Goal: Task Accomplishment & Management: Use online tool/utility

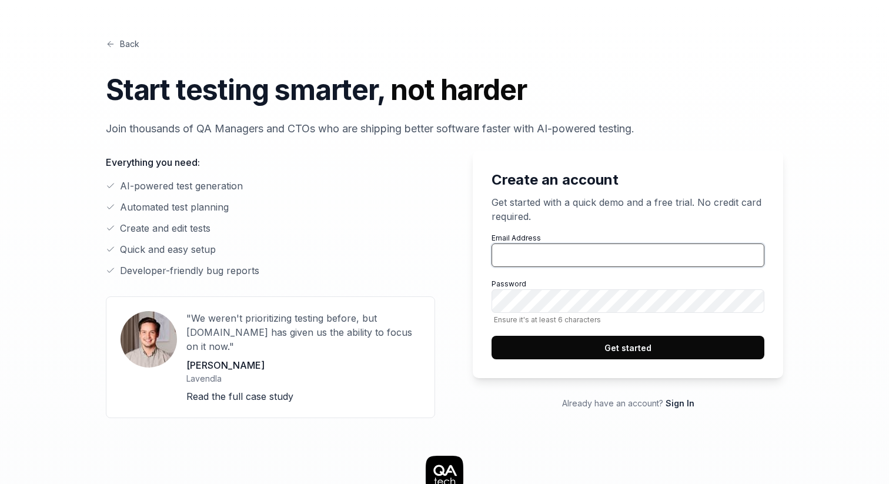
click at [516, 250] on input "Email Address" at bounding box center [627, 255] width 273 height 24
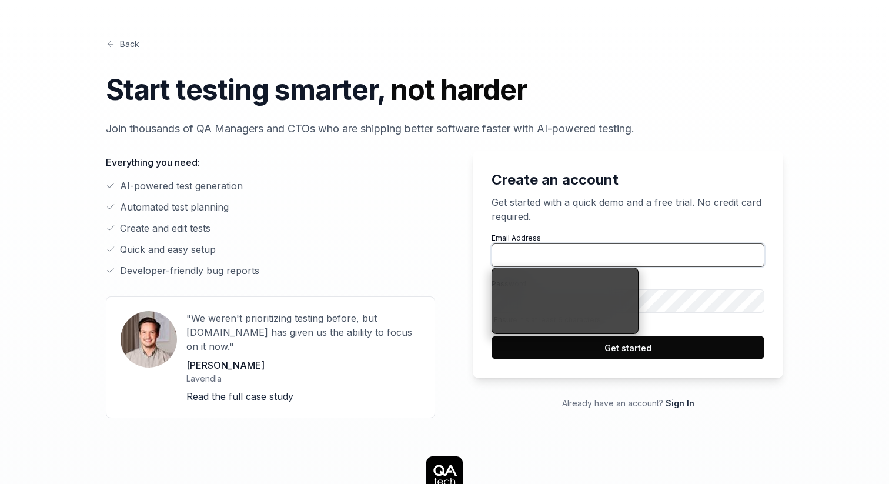
type input "[EMAIL_ADDRESS][DOMAIN_NAME]"
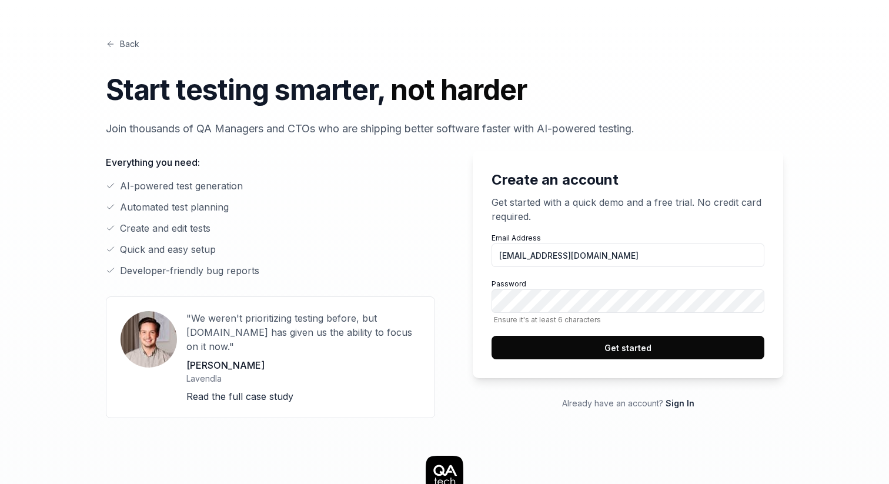
click at [681, 409] on div "Back Start testing smarter, not harder Join thousands of QA Managers and CTOs w…" at bounding box center [444, 488] width 752 height 977
click at [683, 400] on link "Sign In" at bounding box center [679, 403] width 29 height 10
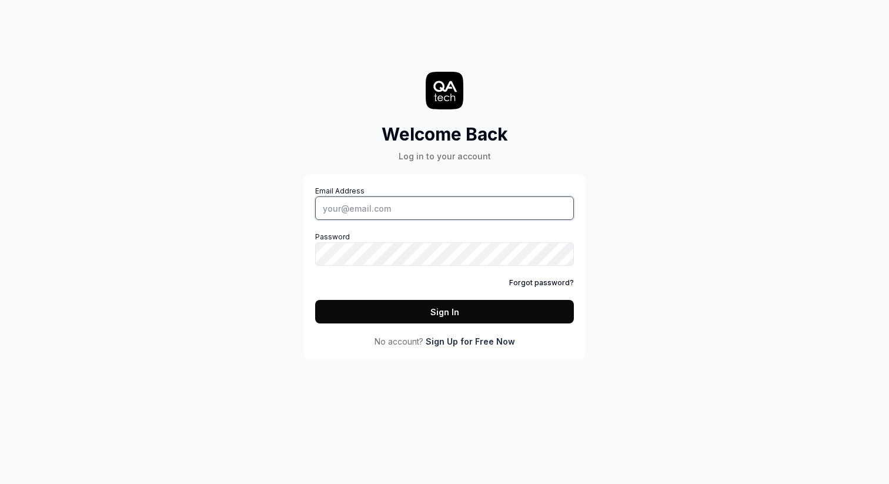
click at [369, 206] on input "Email Address" at bounding box center [444, 208] width 259 height 24
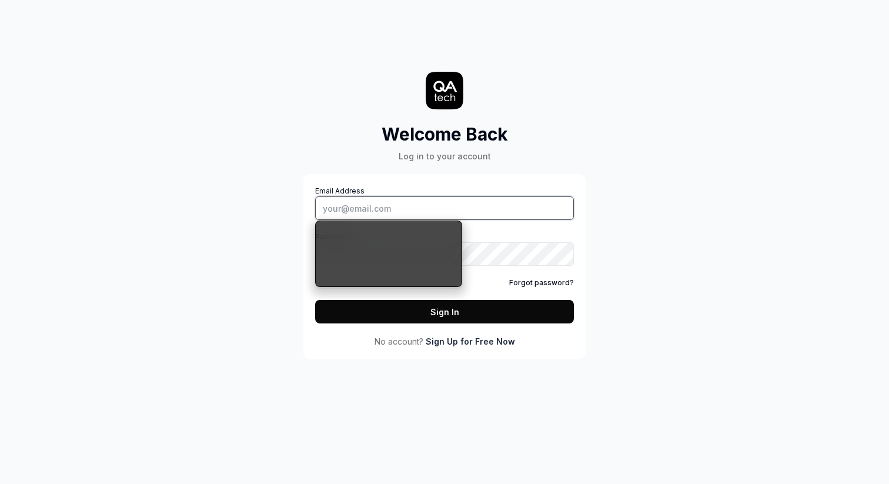
type input "seppe@legalfly.com"
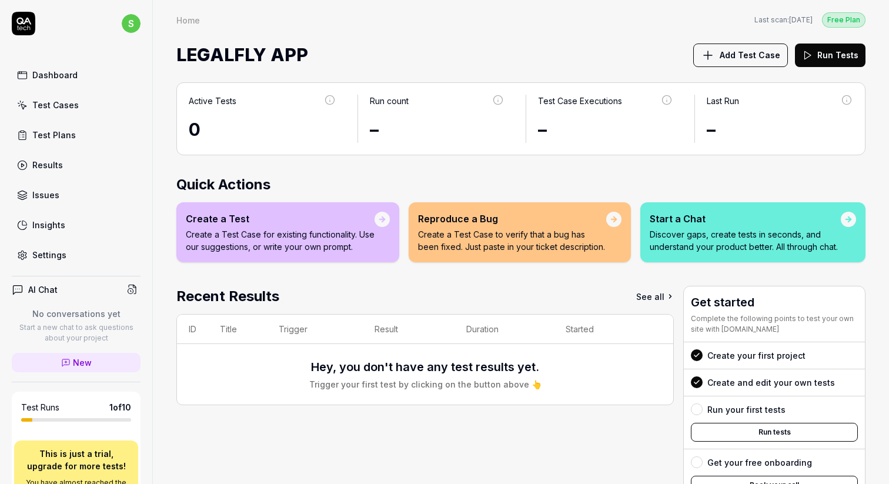
click at [42, 249] on div "Settings" at bounding box center [49, 255] width 34 height 12
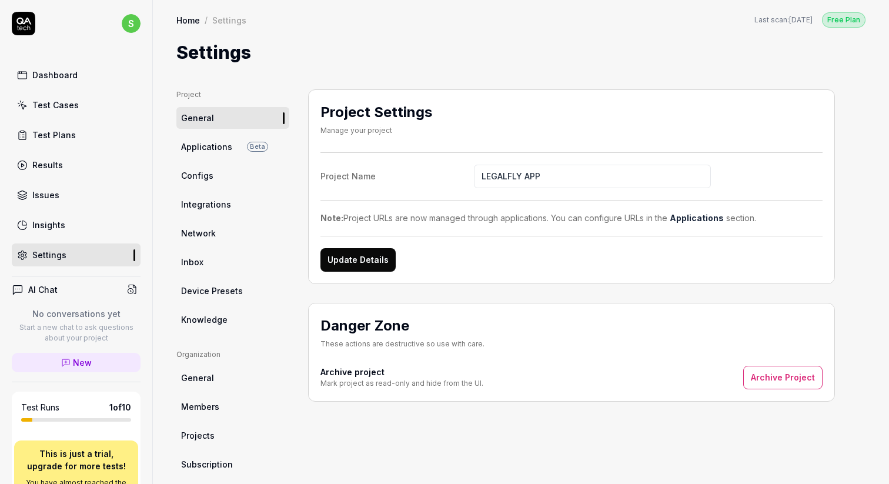
click at [198, 264] on span "Inbox" at bounding box center [192, 262] width 22 height 12
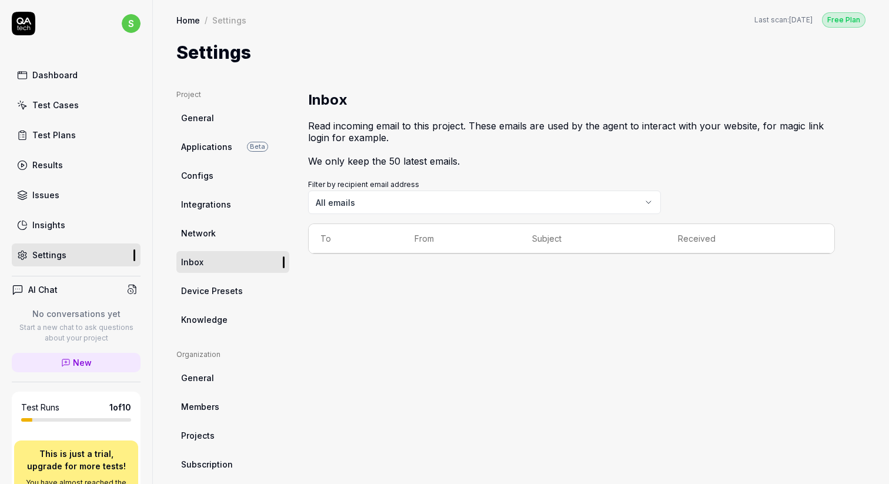
click at [374, 203] on body "s Dashboard Test Cases Test Plans Results Issues Insights Settings AI Chat No c…" at bounding box center [444, 286] width 889 height 572
click at [58, 81] on link "Dashboard" at bounding box center [76, 74] width 129 height 23
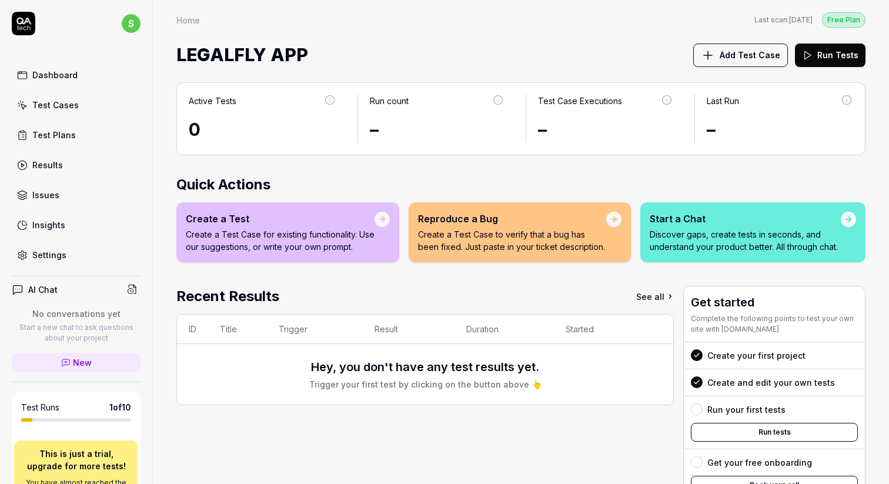
click at [281, 229] on p "Create a Test Case for existing functionality. Use our suggestions, or write yo…" at bounding box center [280, 240] width 189 height 25
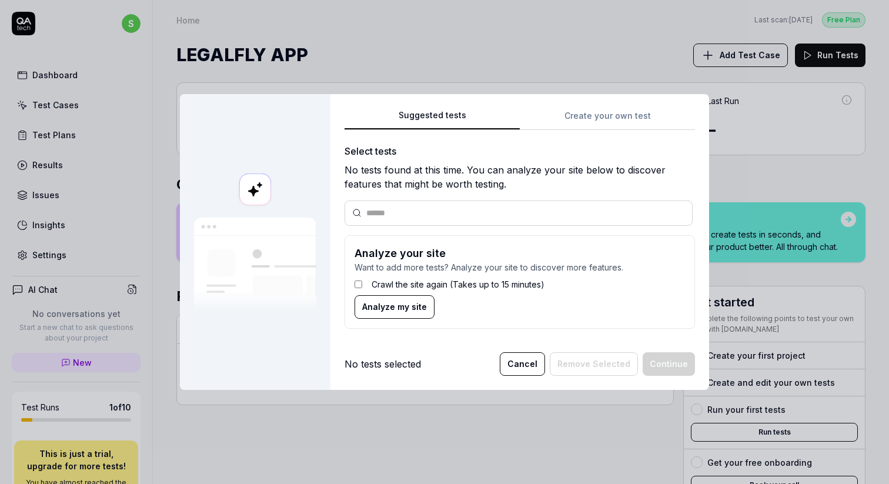
click at [387, 213] on input "text" at bounding box center [525, 213] width 319 height 12
click at [416, 309] on span "Analyze my site" at bounding box center [394, 306] width 65 height 12
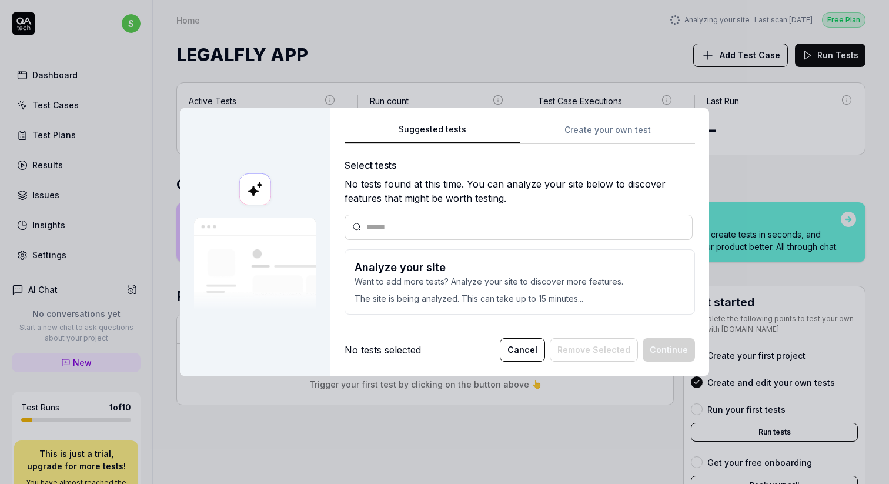
click at [436, 333] on div "Suggested tests Create your own test Select tests No tests found at this time. …" at bounding box center [519, 241] width 379 height 267
drag, startPoint x: 432, startPoint y: 299, endPoint x: 528, endPoint y: 299, distance: 95.8
click at [526, 299] on p "The site is being analyzed. This can take up to 15 minutes..." at bounding box center [519, 295] width 330 height 17
click at [561, 297] on p "The site is being analyzed. This can take up to 15 minutes..." at bounding box center [519, 295] width 330 height 17
click at [424, 343] on div "No tests selected Cancel Remove Selected Continue" at bounding box center [519, 350] width 350 height 24
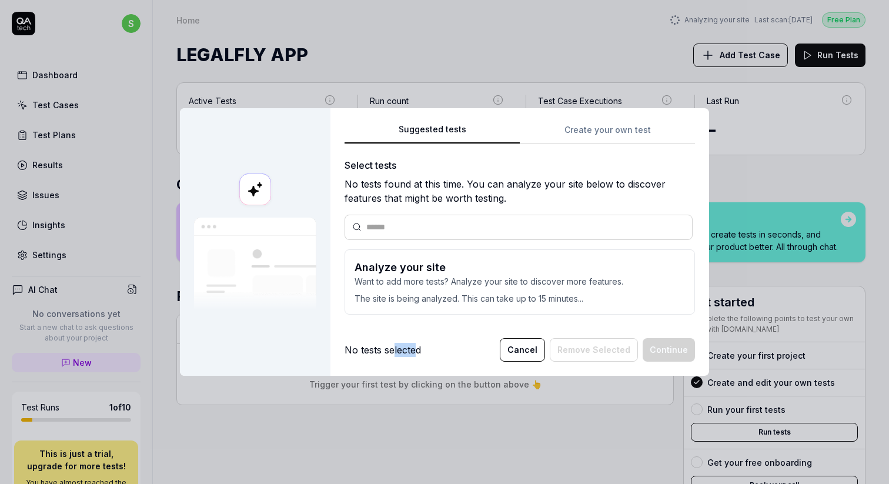
drag, startPoint x: 413, startPoint y: 354, endPoint x: 364, endPoint y: 354, distance: 48.8
click at [364, 354] on div "No tests selected" at bounding box center [382, 350] width 76 height 14
click at [584, 129] on div "Suggested tests Create your own test Select tests No tests found at this time. …" at bounding box center [519, 223] width 350 height 202
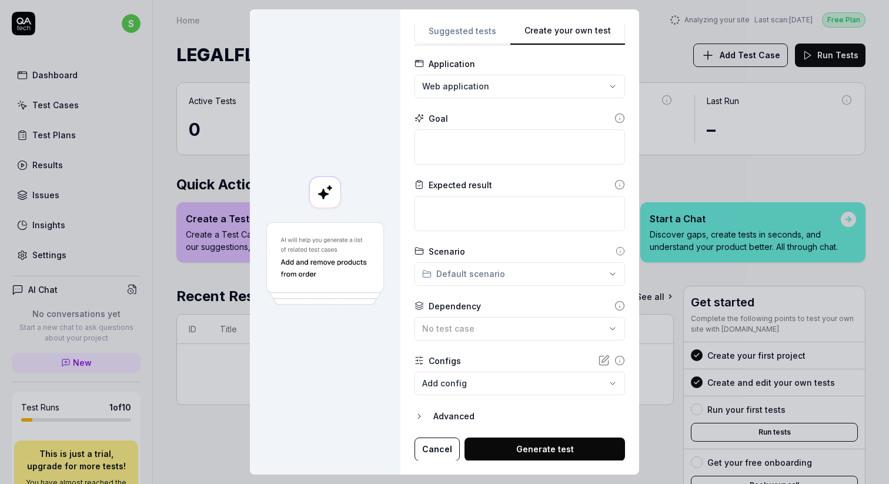
scroll to position [41, 0]
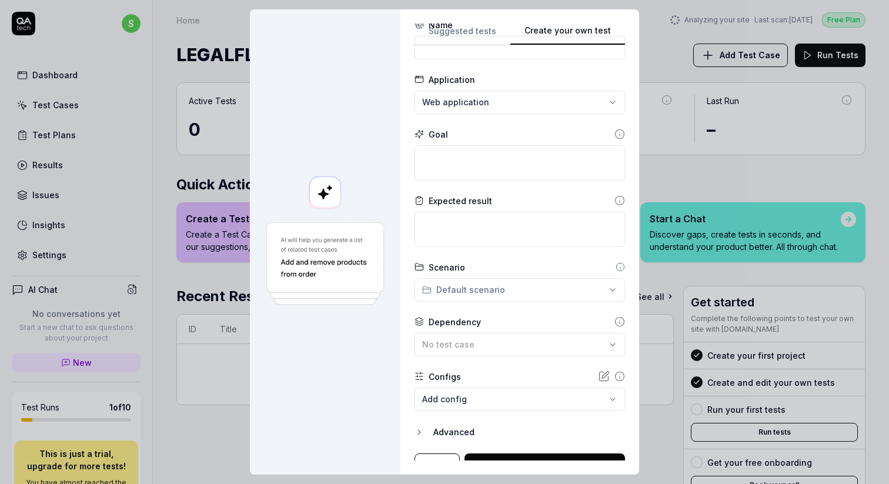
click at [461, 404] on body "s Dashboard Test Cases Test Plans Results Issues Insights Settings AI Chat No c…" at bounding box center [444, 286] width 889 height 572
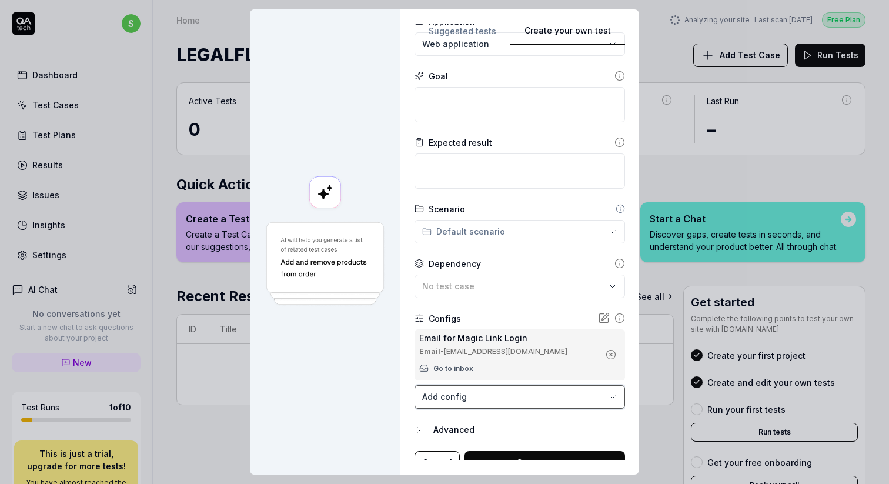
scroll to position [102, 0]
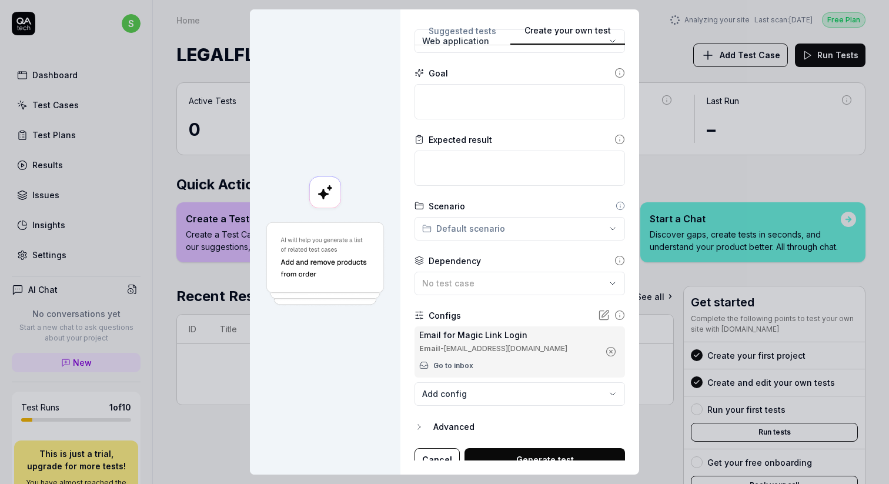
click at [473, 366] on link "Go to inbox" at bounding box center [453, 365] width 40 height 11
click at [606, 348] on icon "button" at bounding box center [611, 351] width 11 height 11
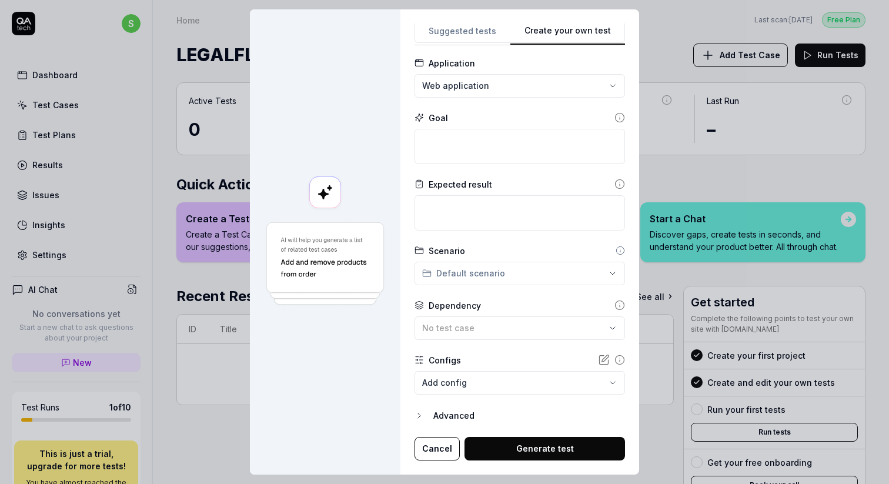
scroll to position [56, 0]
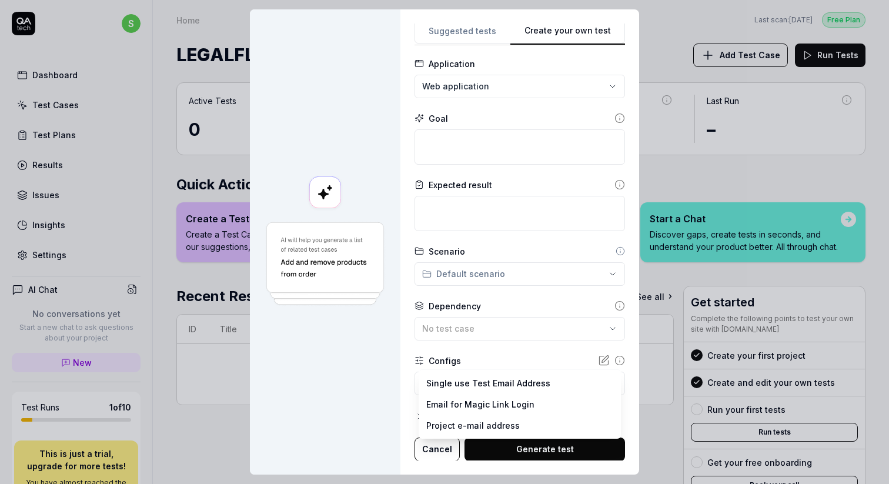
click at [524, 383] on body "s Dashboard Test Cases Test Plans Results Issues Insights Settings AI Chat No c…" at bounding box center [444, 286] width 889 height 572
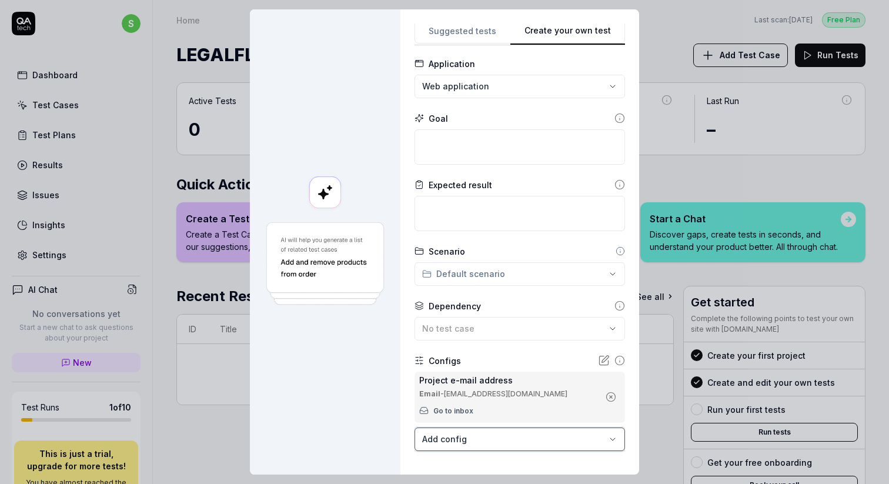
scroll to position [102, 0]
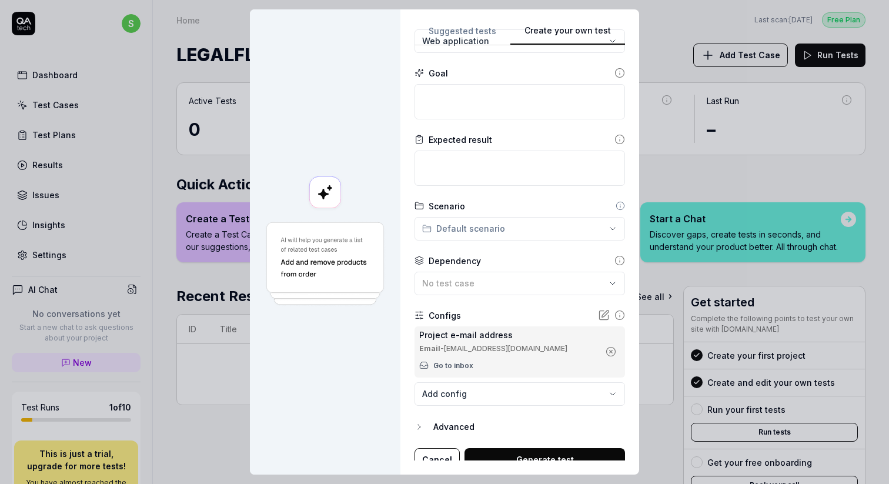
click at [462, 364] on link "Go to inbox" at bounding box center [453, 365] width 40 height 11
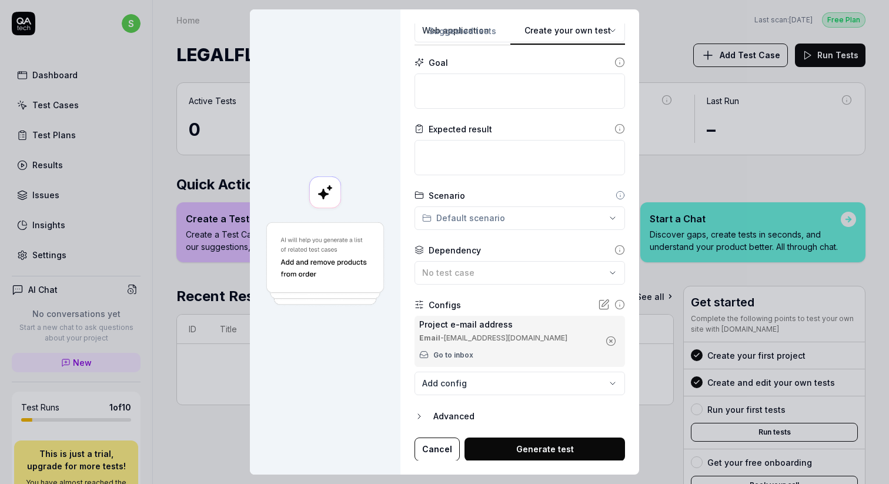
click at [424, 412] on icon "button" at bounding box center [418, 416] width 9 height 9
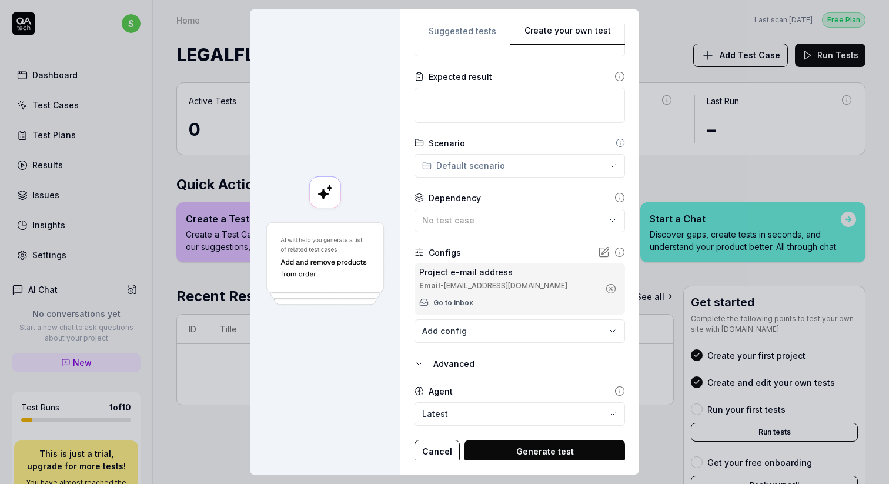
scroll to position [167, 0]
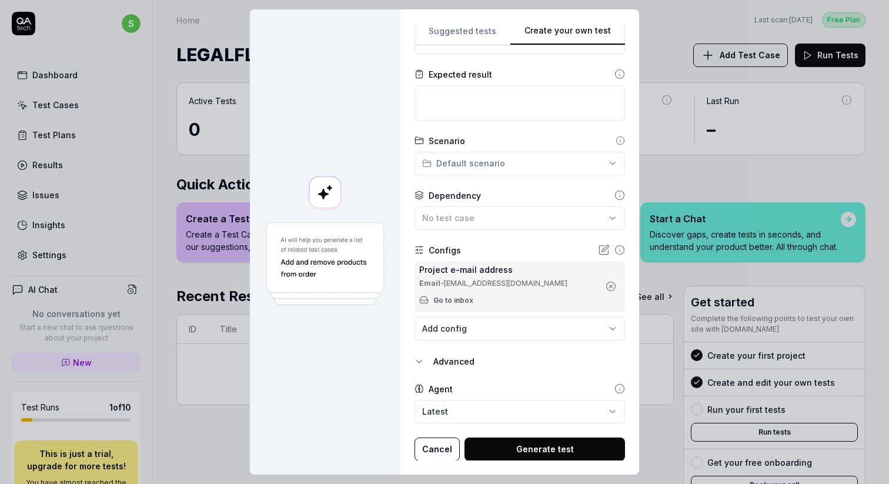
click at [459, 410] on body "s Dashboard Test Cases Test Plans Results Issues Insights Settings AI Chat No c…" at bounding box center [444, 286] width 889 height 572
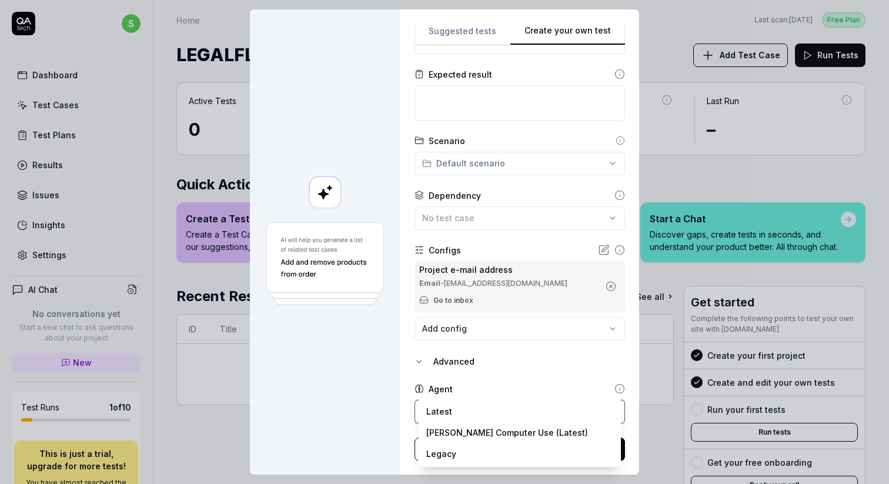
click at [441, 383] on div "**********" at bounding box center [444, 242] width 889 height 484
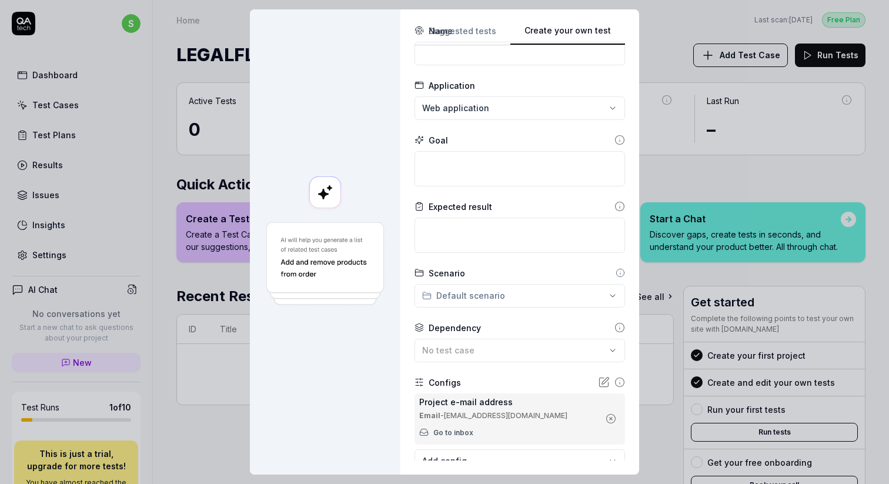
scroll to position [0, 0]
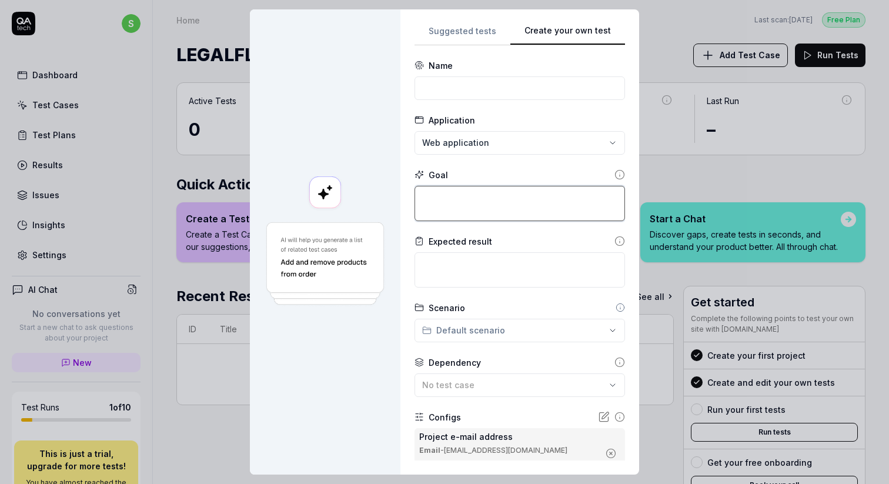
click at [457, 206] on textarea at bounding box center [519, 203] width 210 height 35
click at [457, 88] on input at bounding box center [519, 88] width 210 height 24
type input "Upload document"
click at [390, 94] on div at bounding box center [325, 241] width 150 height 465
click at [449, 205] on textarea at bounding box center [519, 203] width 210 height 35
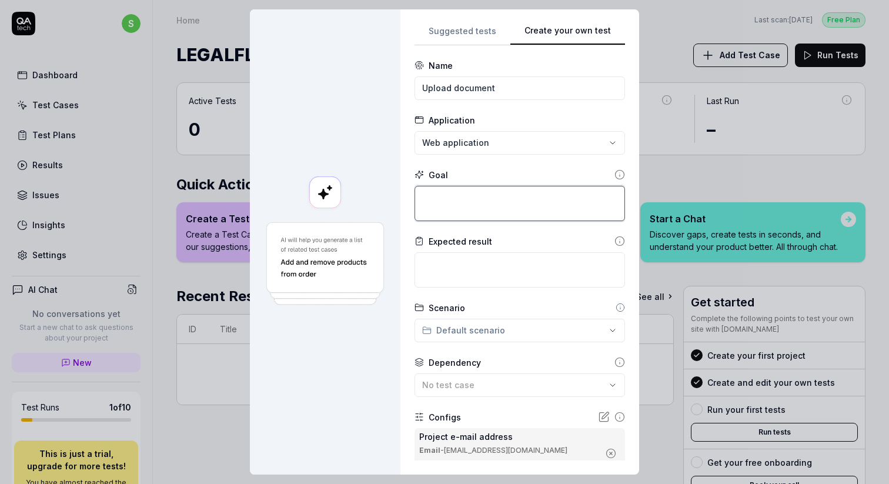
type textarea "*"
type textarea "C"
type textarea "*"
type textarea "Ca"
type textarea "*"
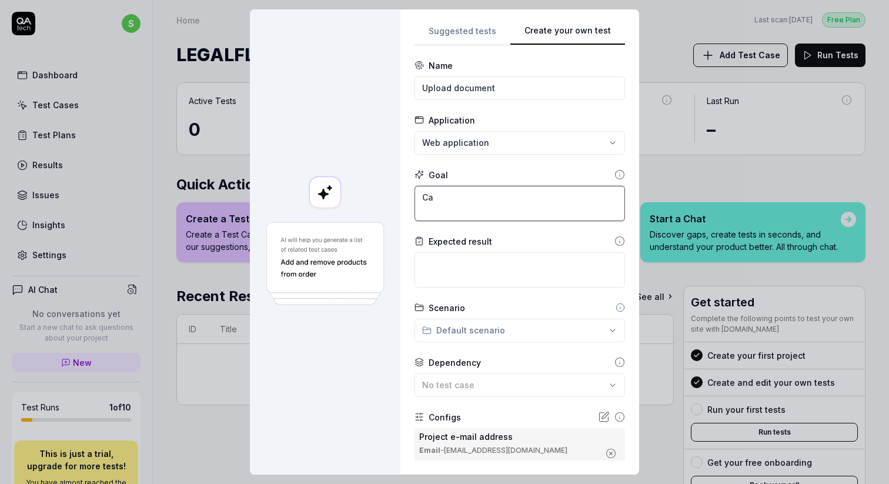
type textarea "Can"
type textarea "*"
type textarea "Can"
type textarea "*"
type textarea "Can a"
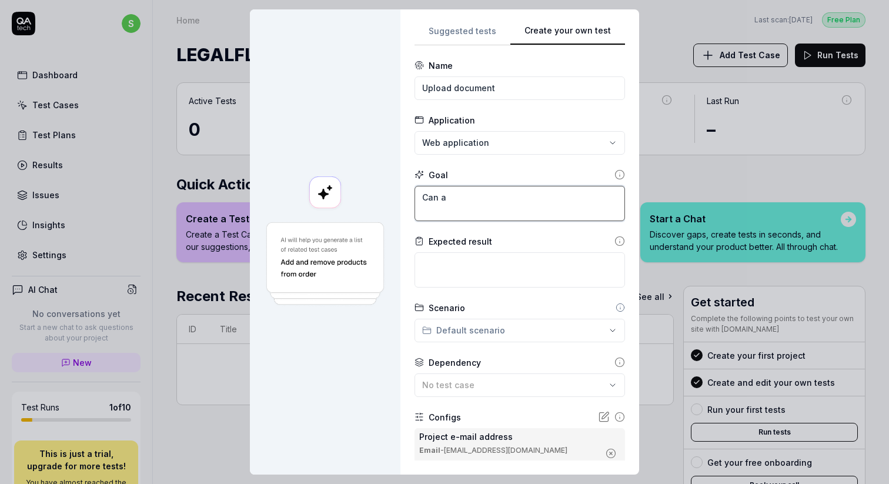
type textarea "*"
type textarea "Can a"
type textarea "*"
type textarea "Can a u"
type textarea "*"
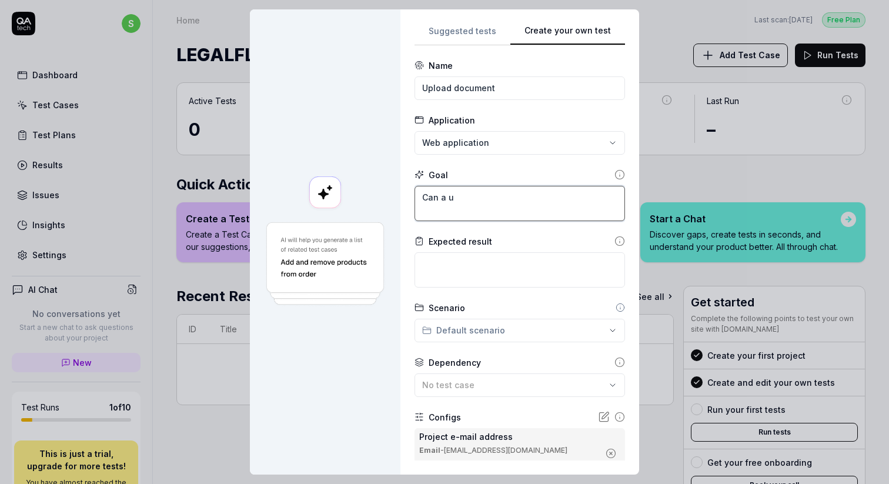
type textarea "Can a us"
type textarea "*"
type textarea "Can a use"
type textarea "*"
type textarea "Can a user"
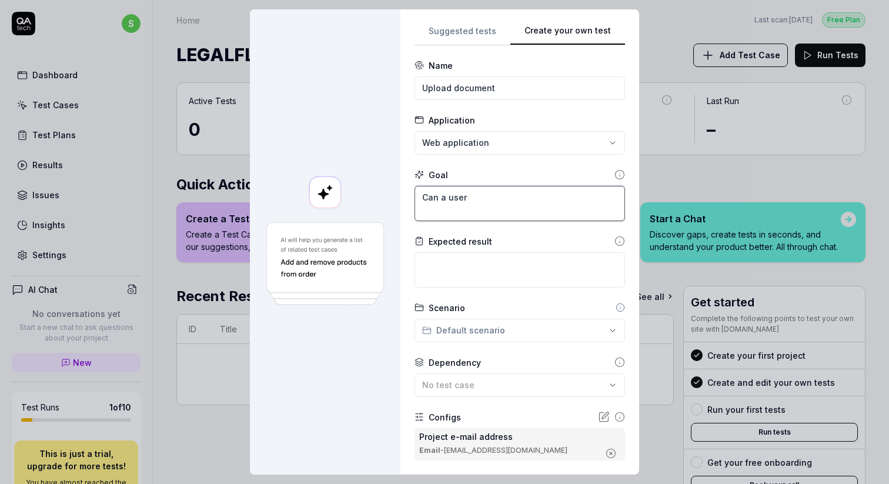
type textarea "*"
type textarea "Can a user"
type textarea "*"
type textarea "Can a user u"
type textarea "*"
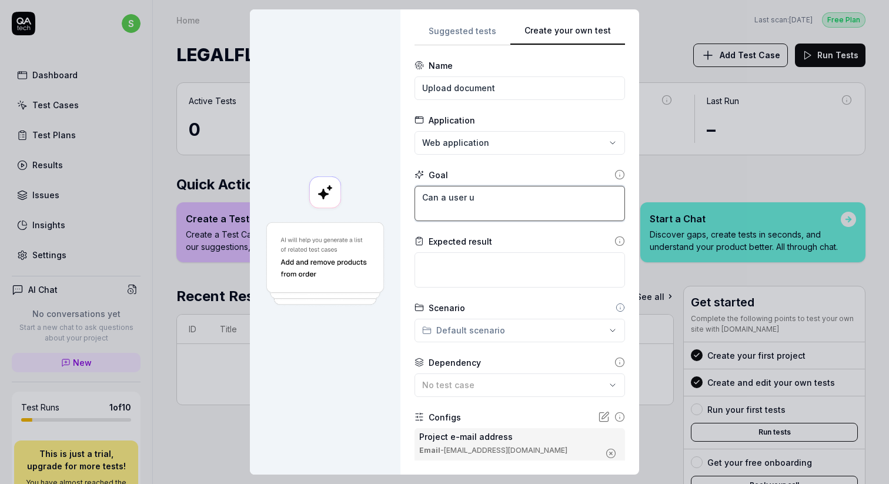
type textarea "Can a user up"
type textarea "*"
type textarea "Can a user upl"
type textarea "*"
type textarea "Can a user uplo"
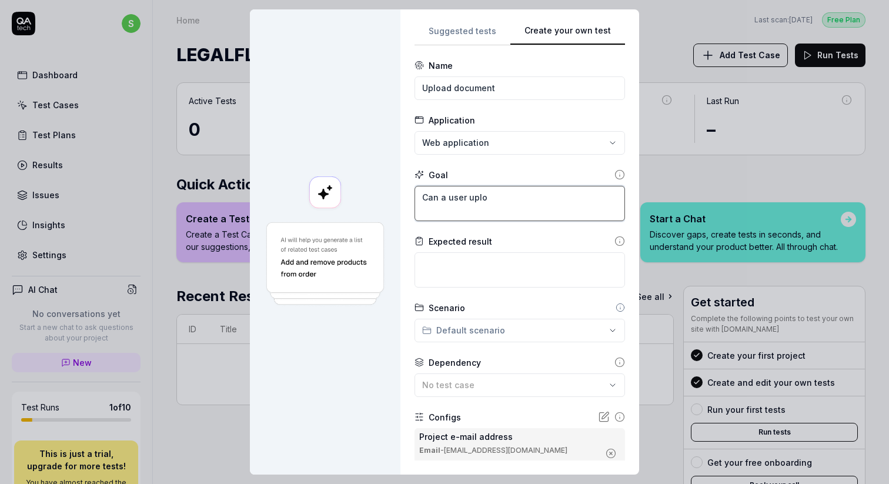
type textarea "*"
type textarea "Can a user uploa"
type textarea "*"
type textarea "Can a user upload"
type textarea "*"
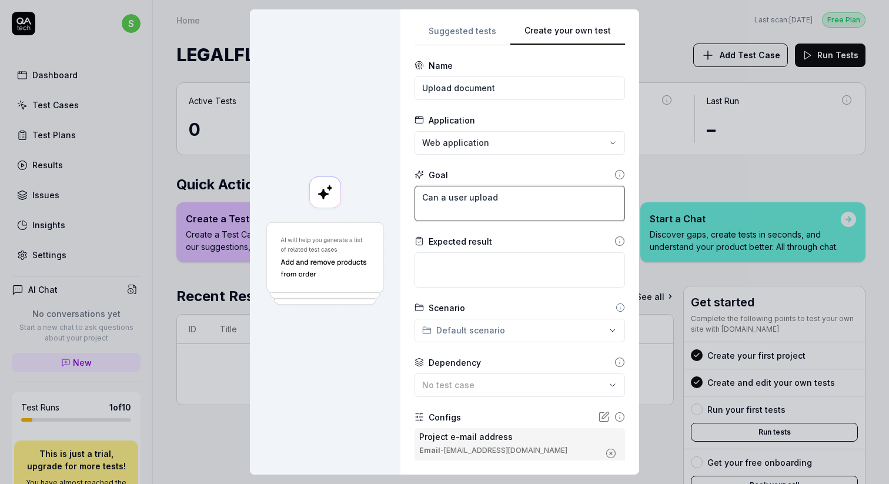
type textarea "Can a user upload"
type textarea "*"
type textarea "Can a user upload a"
type textarea "*"
type textarea "Can a user upload a d"
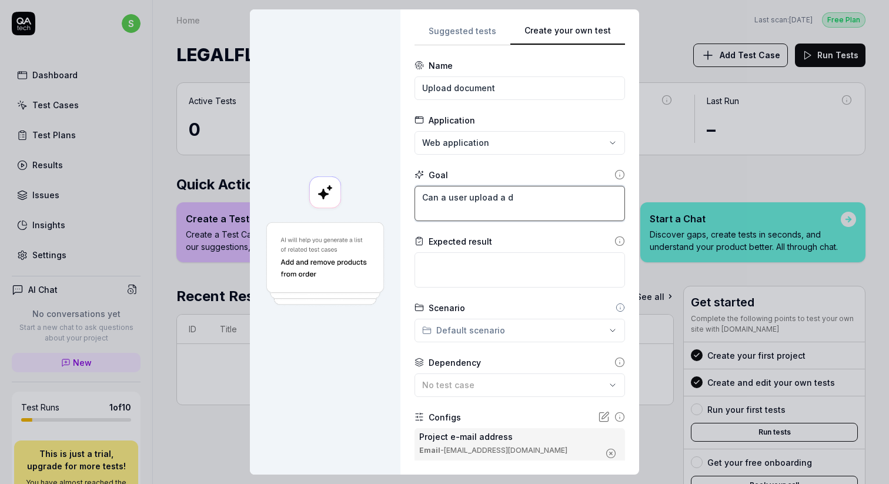
type textarea "*"
type textarea "Can a user upload a do"
type textarea "*"
type textarea "Can a user upload a doc"
type textarea "*"
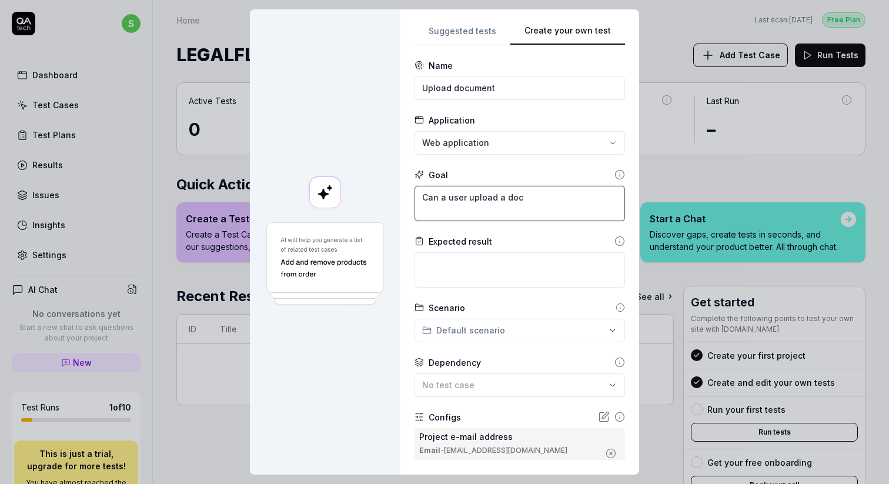
type textarea "Can a user upload a docu"
type textarea "*"
type textarea "Can a user upload a docume"
type textarea "*"
type textarea "Can a user upload a document"
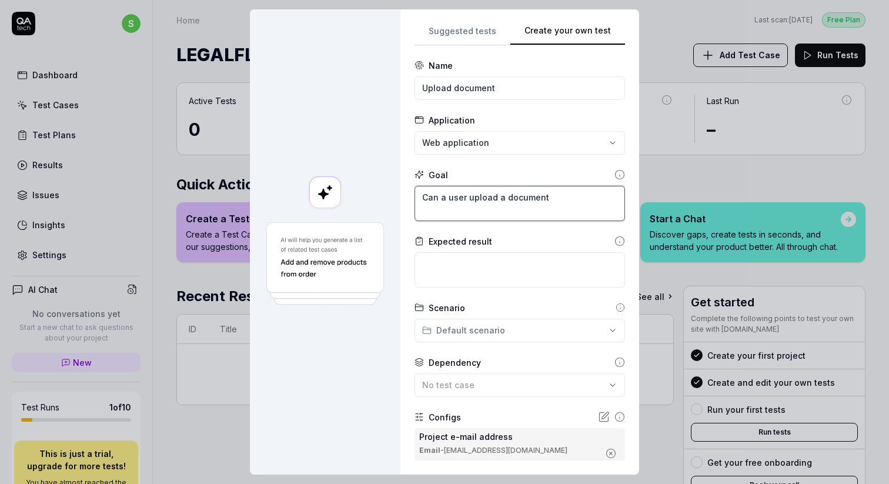
type textarea "*"
type textarea "Can a user upload a document"
type textarea "*"
type textarea "Can a user upload a document i"
type textarea "*"
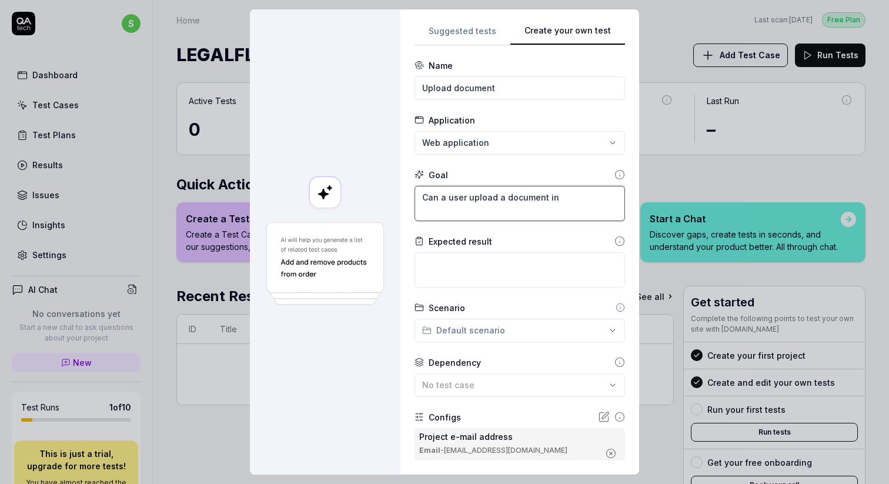
type textarea "Can a user upload a document int"
type textarea "*"
type textarea "Can a user upload a document int"
type textarea "*"
type textarea "Can a user upload a document int h"
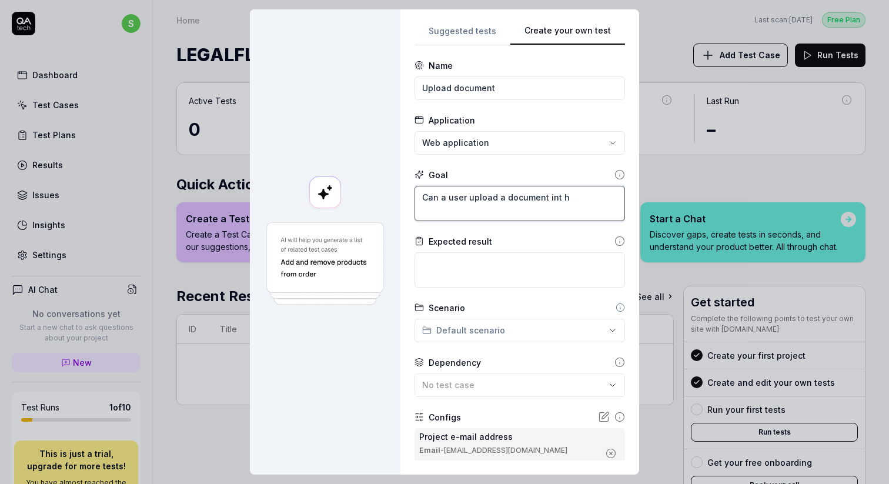
type textarea "*"
type textarea "Can a user upload a document int"
type textarea "*"
type textarea "Can a user upload a document int"
type textarea "*"
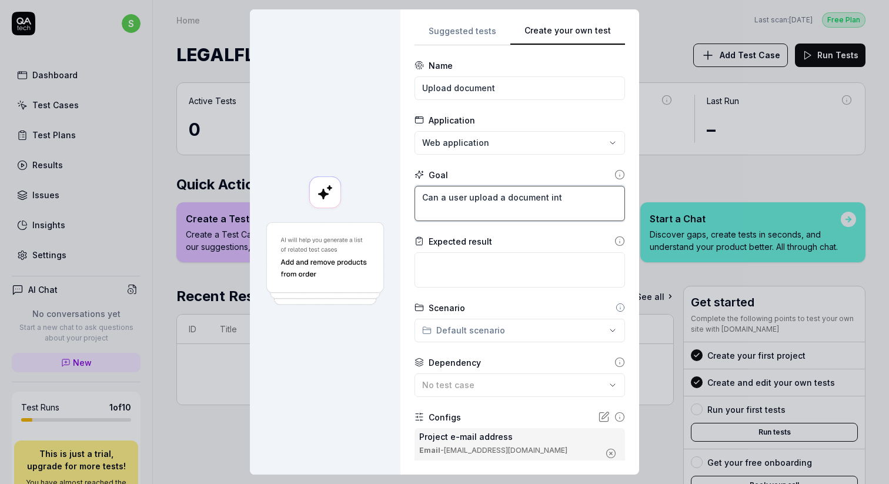
type textarea "Can a user upload a document in"
type textarea "*"
type textarea "Can a user upload a document in"
type textarea "*"
type textarea "Can a user upload a document in th"
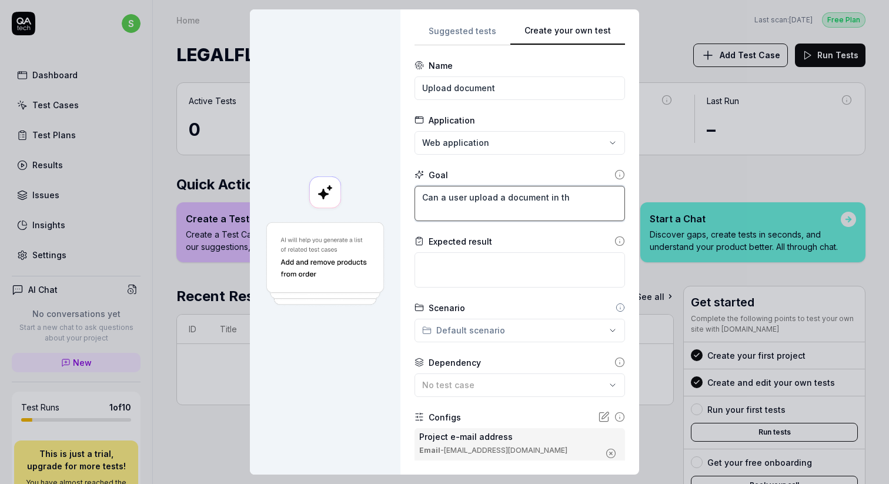
type textarea "*"
type textarea "Can a user upload a document in the"
type textarea "*"
type textarea "Can a user upload a document in the"
type textarea "*"
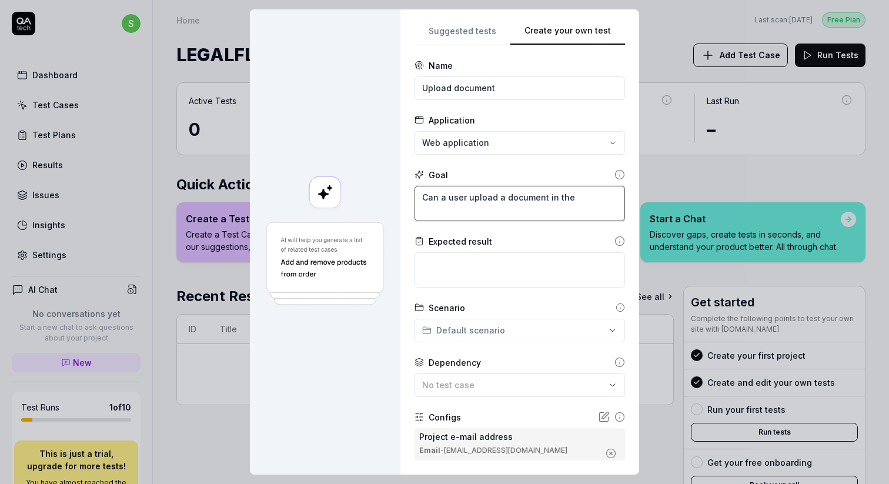
type textarea "Can a user upload a document in the D"
type textarea "*"
type textarea "Can a user upload a document in the DM"
type textarea "*"
type textarea "Can a user upload a document in the DMS"
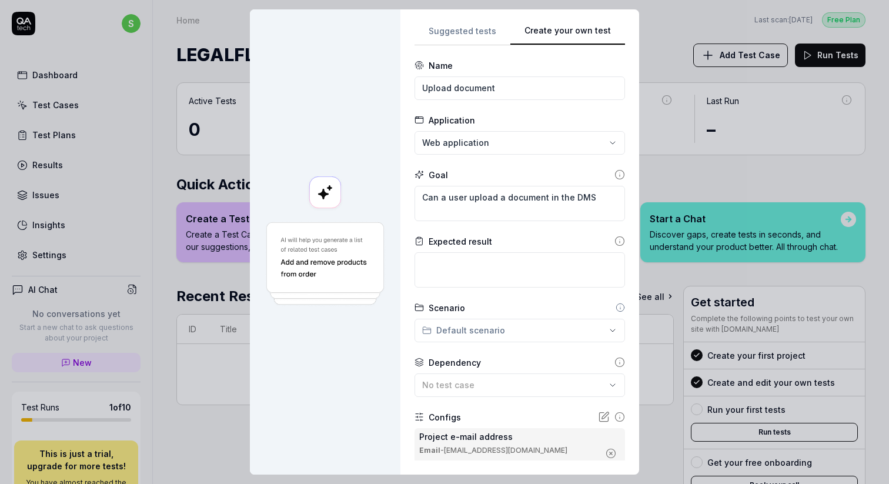
click at [416, 267] on div "**********" at bounding box center [519, 241] width 239 height 465
click at [431, 265] on textarea at bounding box center [519, 269] width 210 height 35
type textarea "*"
type textarea "T"
type textarea "*"
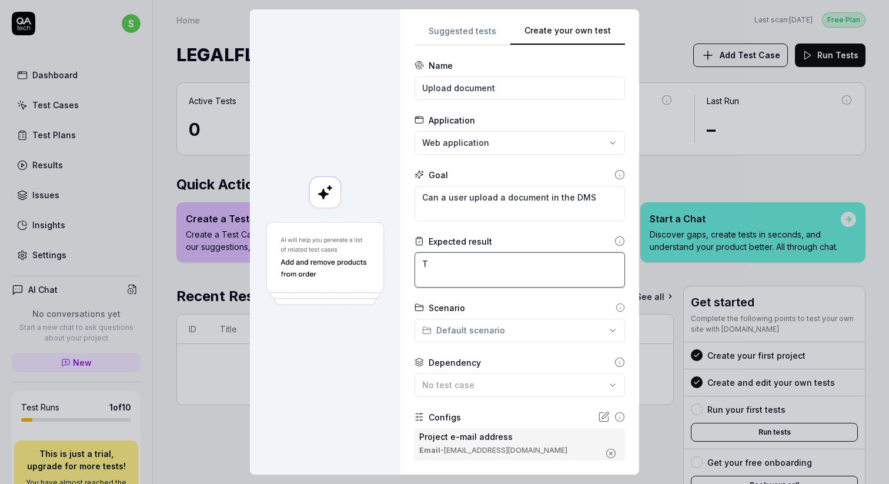
type textarea "Th"
type textarea "*"
type textarea "The"
type textarea "*"
type textarea "The"
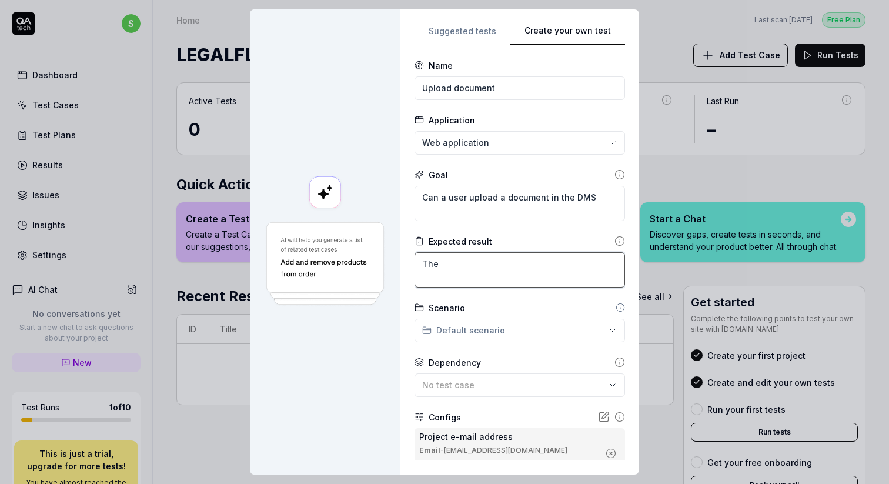
type textarea "*"
type textarea "The d"
type textarea "*"
type textarea "The do"
type textarea "*"
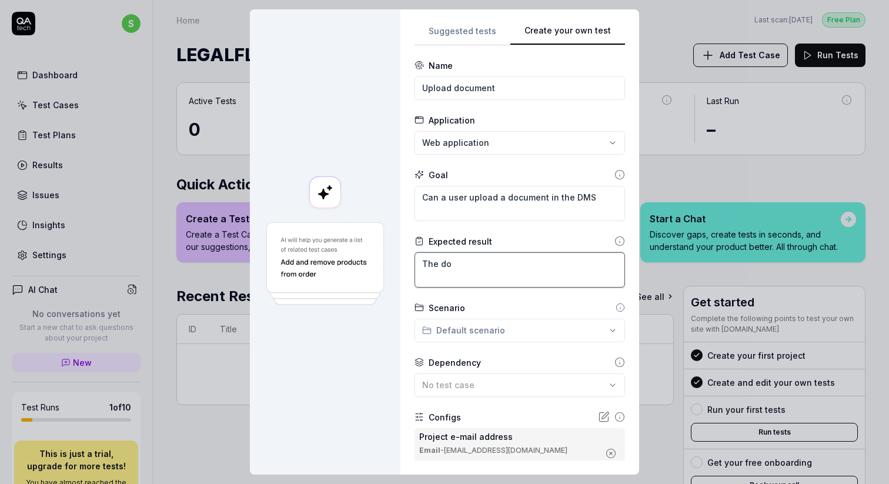
type textarea "The doc"
type textarea "*"
type textarea "The docu"
type textarea "*"
type textarea "The docum"
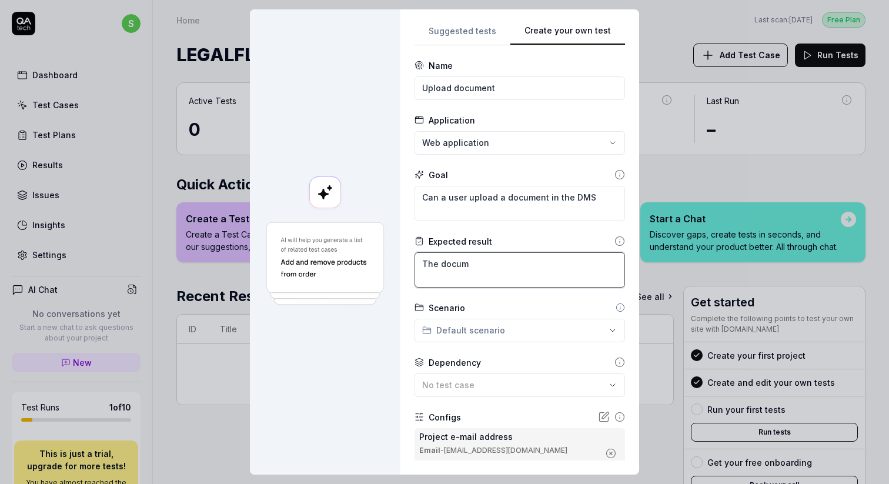
type textarea "*"
type textarea "The docume"
type textarea "*"
type textarea "The documen"
type textarea "*"
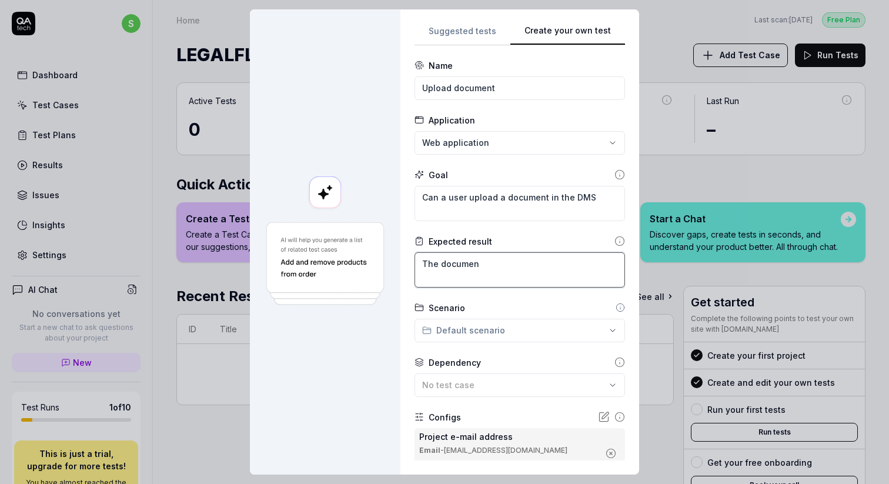
type textarea "The document"
type textarea "*"
type textarea "The document"
type textarea "*"
type textarea "The document i"
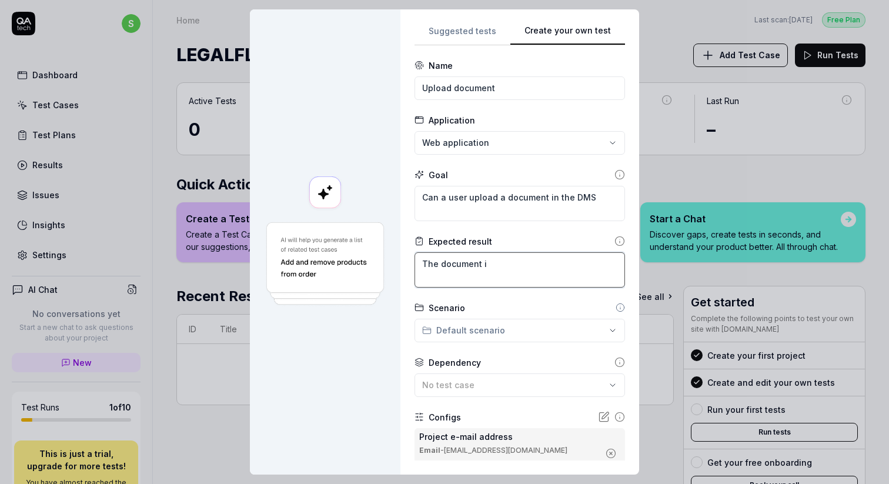
type textarea "*"
type textarea "The document is"
type textarea "*"
type textarea "The document is"
type textarea "*"
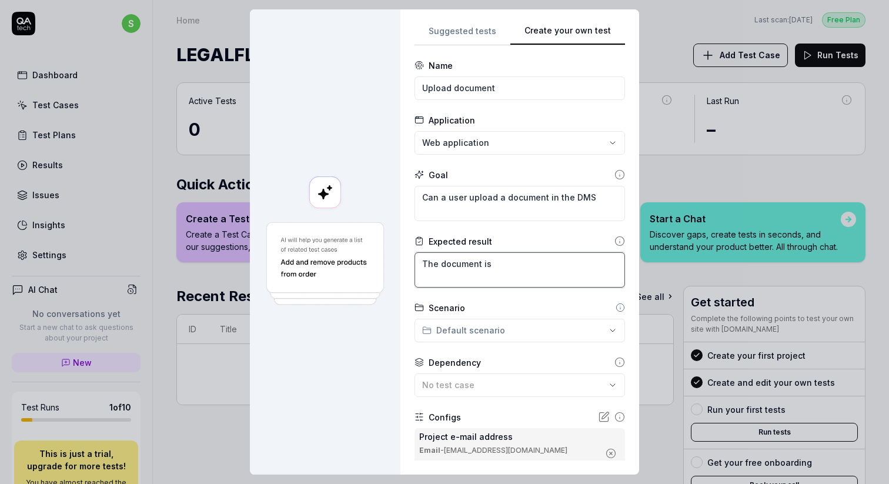
type textarea "The document is v"
type textarea "*"
type textarea "The document is vi"
type textarea "*"
type textarea "The document is vis"
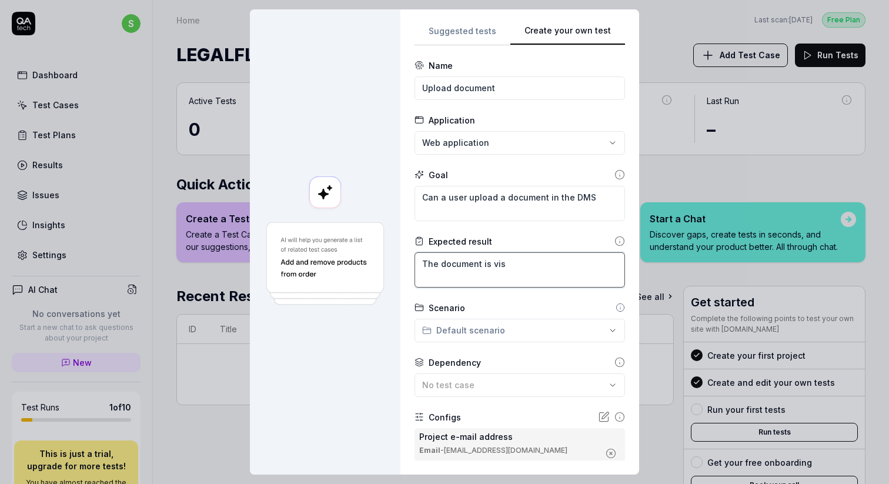
type textarea "*"
type textarea "The document is visi"
type textarea "*"
type textarea "The document is visib"
type textarea "*"
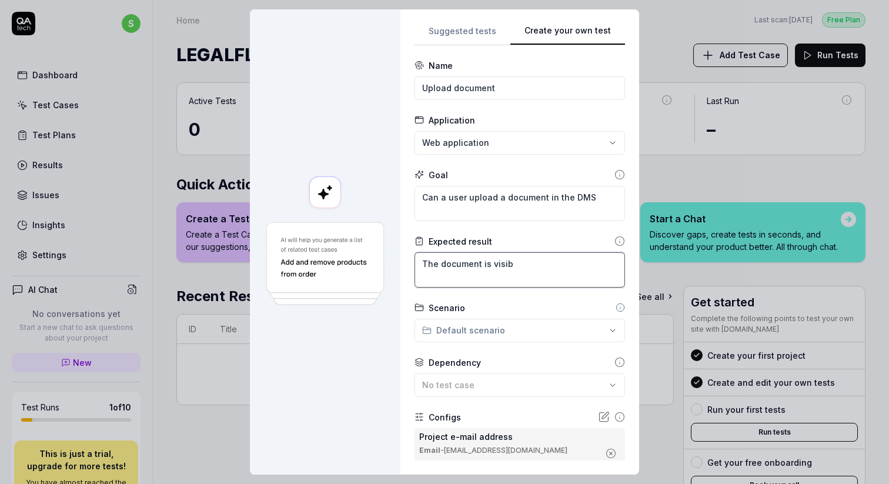
type textarea "The document is visibl"
type textarea "*"
type textarea "The document is visible"
type textarea "*"
type textarea "The document sis visible"
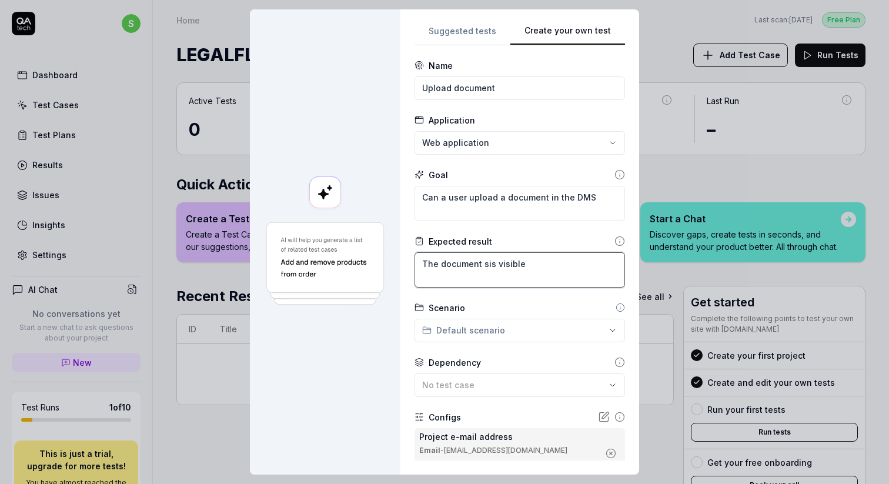
type textarea "*"
type textarea "The document suis visible"
type textarea "*"
type textarea "The document sucis visible"
type textarea "*"
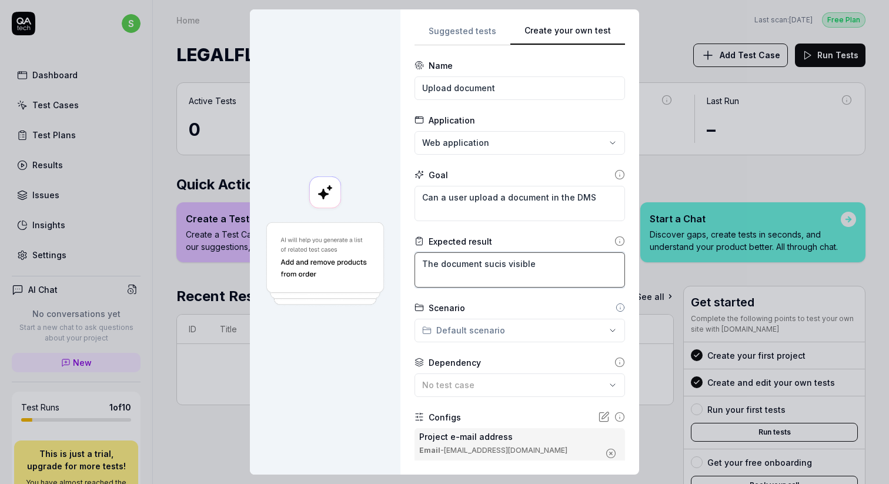
type textarea "The document succis visible"
type textarea "*"
type textarea "The document succeis visible"
type textarea "*"
type textarea "The document succesis visible"
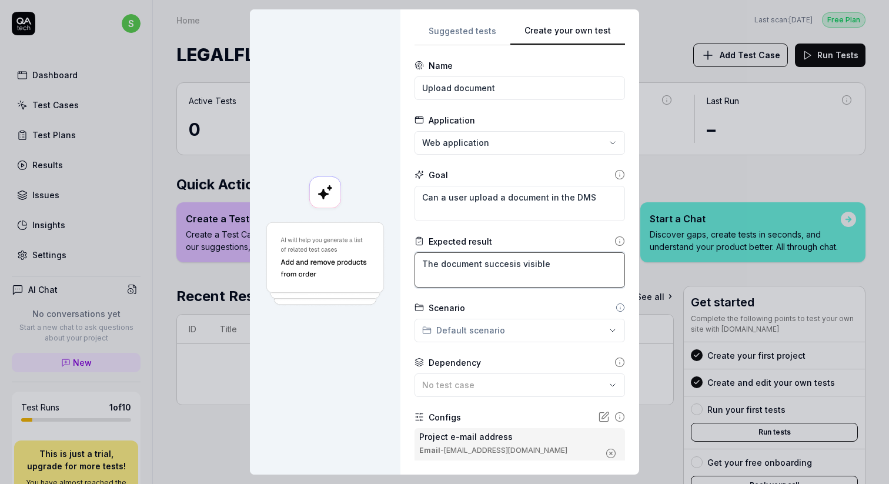
type textarea "*"
type textarea "The document successis visible"
type textarea "*"
type textarea "The document successfis visible"
type textarea "*"
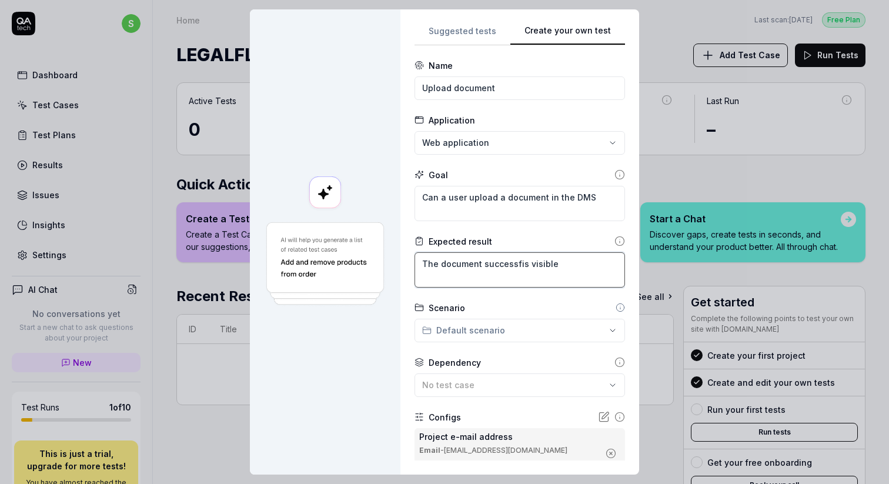
type textarea "The document successfuis visible"
type textarea "*"
type textarea "The document successfulis visible"
type textarea "*"
type textarea "The document successfullis visible"
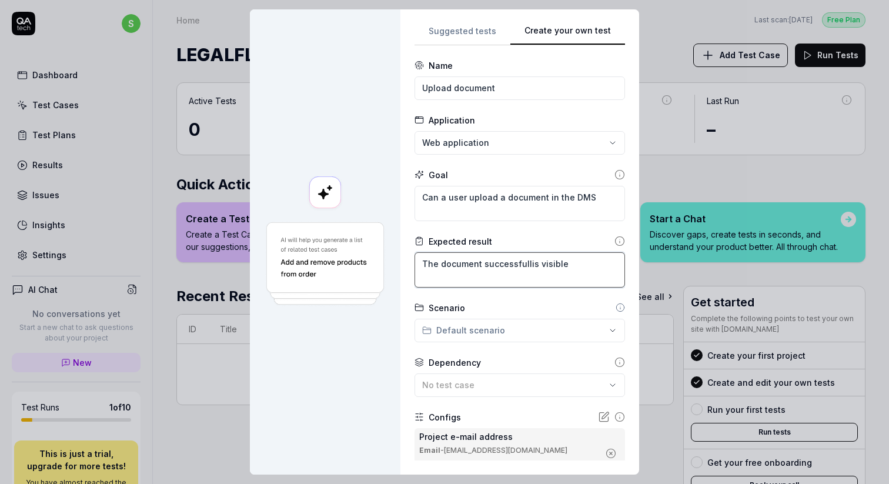
type textarea "*"
type textarea "The document successfullyis visible"
type textarea "*"
type textarea "The document successfully is visible"
type textarea "*"
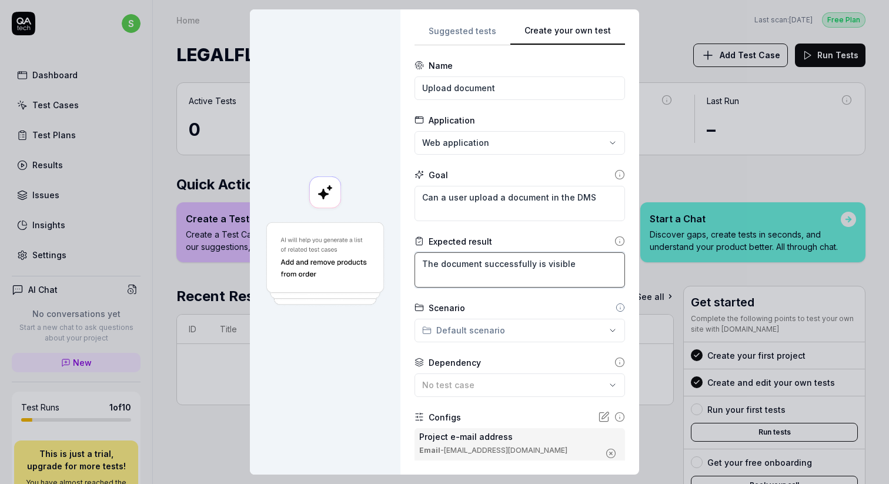
type textarea "The document successfully uis visible"
type textarea "*"
type textarea "The document successfully upis visible"
type textarea "*"
type textarea "The document successfully uplis visible"
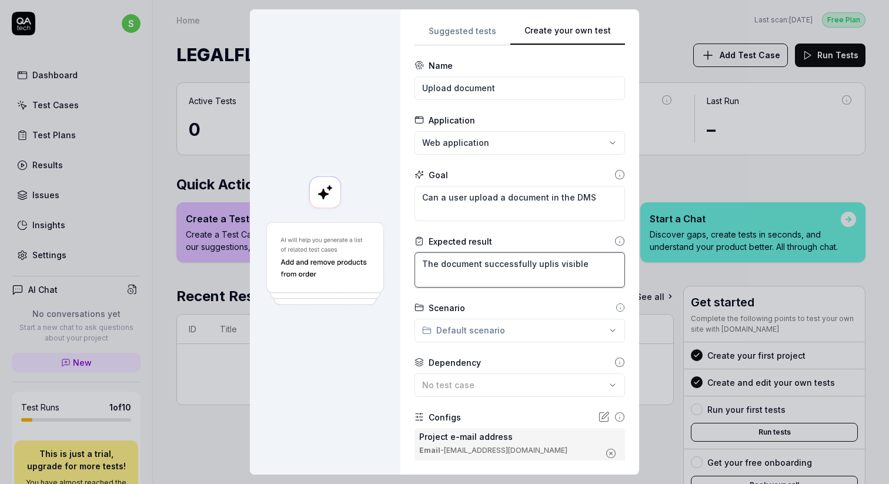
type textarea "*"
type textarea "The document successfully uplois visible"
type textarea "*"
type textarea "The document successfully uploais visible"
type textarea "*"
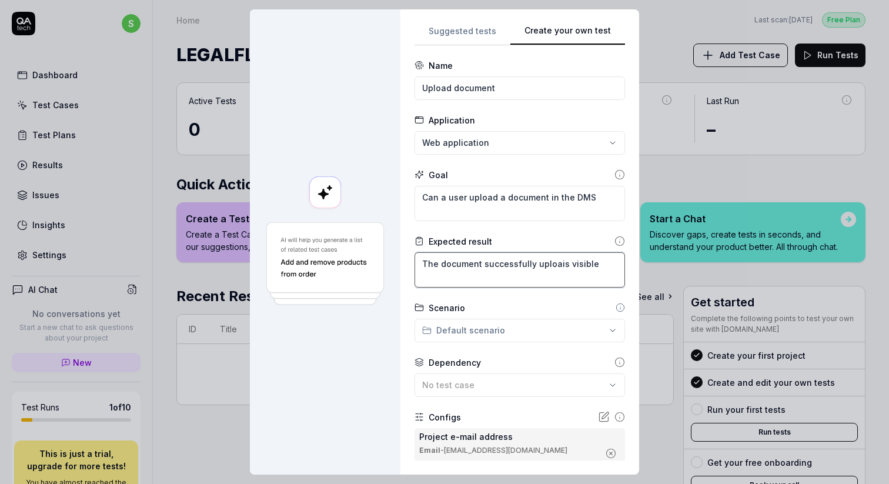
type textarea "The document successfully uploadis visible"
type textarea "*"
type textarea "The document successfully uploadeis visible"
type textarea "*"
type textarea "The document successfully uploadedis visible"
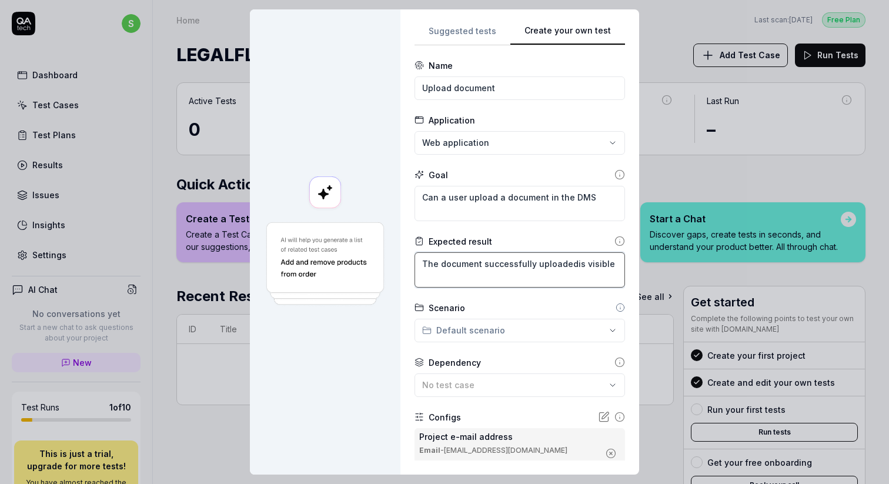
type textarea "*"
type textarea "The document successfully uploaded is visible"
type textarea "*"
type textarea "The document successfully uploaded ais visible"
type textarea "*"
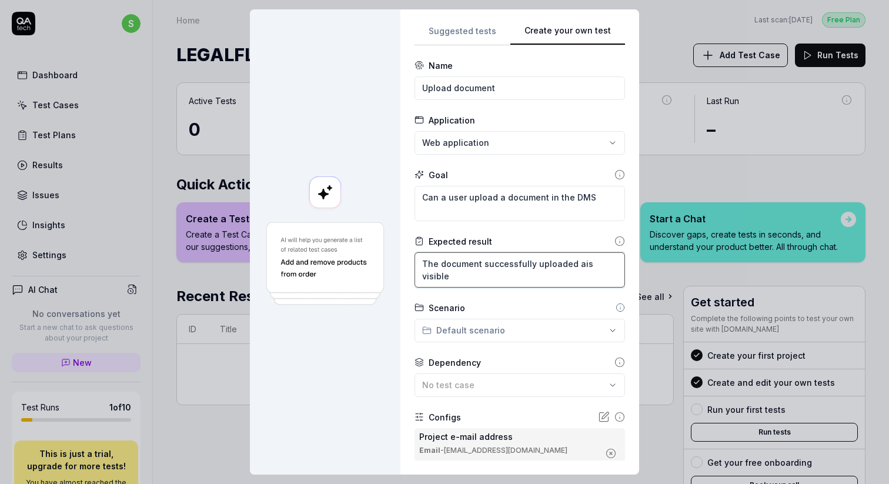
type textarea "The document successfully uploaded anis visible"
type textarea "*"
type textarea "The document successfully uploaded andis visible"
type textarea "*"
type textarea "The document successfully uploaded and is visible"
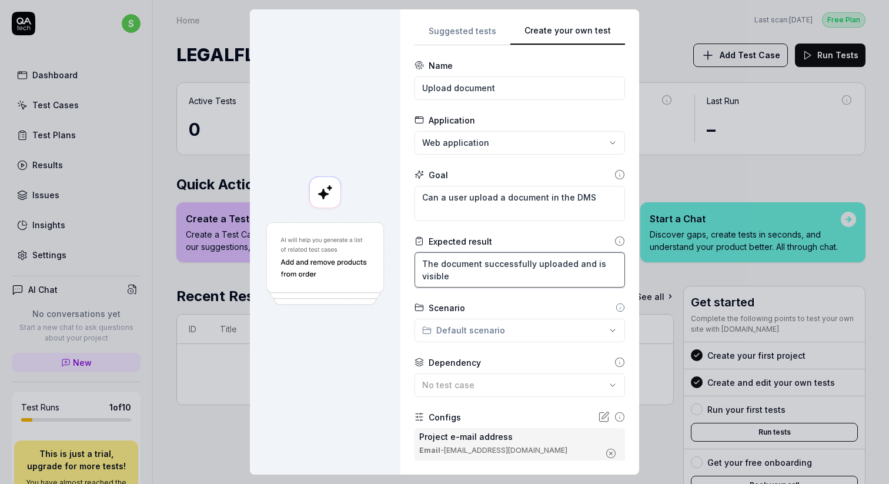
type textarea "*"
type textarea "The document successfully uploaded and is visible"
type textarea "*"
type textarea "The document successfully uploaded and is visible i"
type textarea "*"
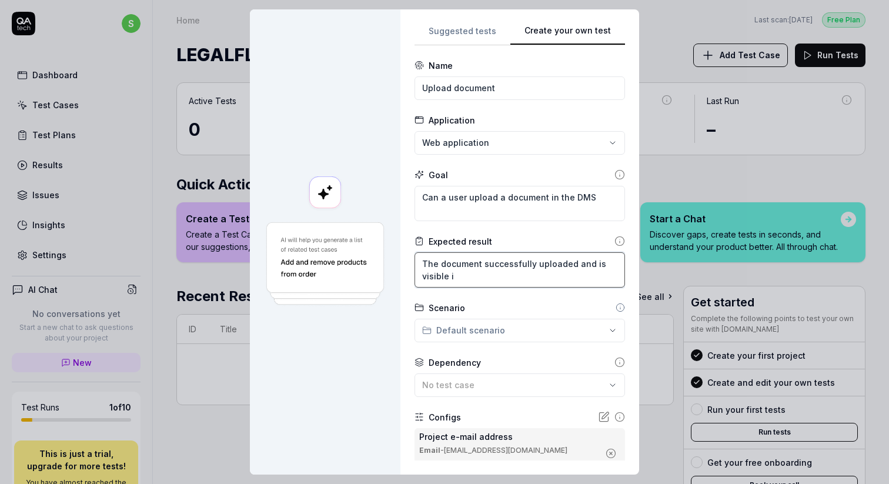
type textarea "The document successfully uploaded and is visible in"
type textarea "*"
type textarea "The document successfully uploaded and is visible in"
type textarea "*"
type textarea "The document successfully uploaded and is visible in t"
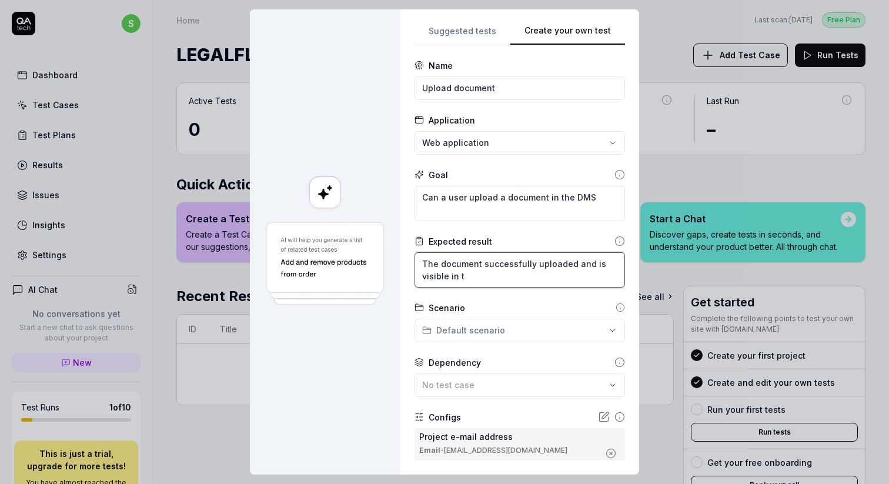
type textarea "*"
type textarea "The document successfully uploaded and is visible in th"
type textarea "*"
type textarea "The document successfully uploaded and is visible in the"
type textarea "*"
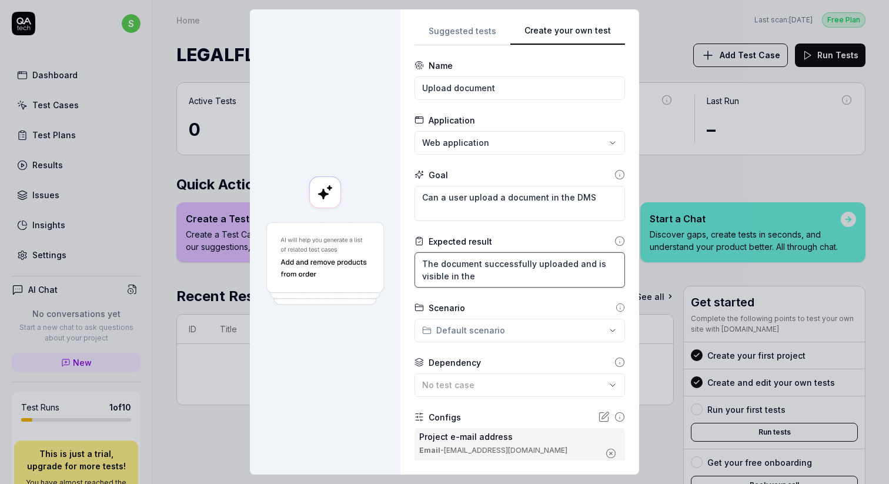
type textarea "The document successfully uploaded and is visible in the"
type textarea "*"
type textarea "The document successfully uploaded and is visible in the D"
type textarea "*"
paste textarea "System"
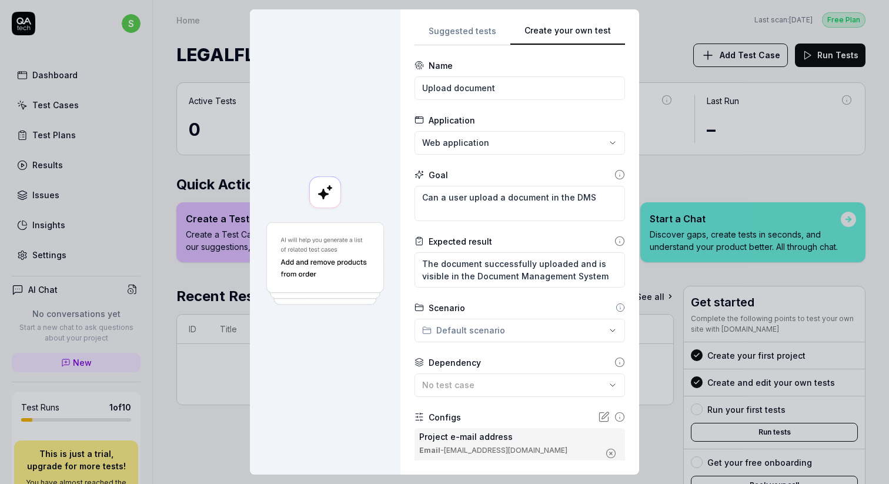
click at [507, 330] on div "**********" at bounding box center [444, 242] width 889 height 484
click at [564, 346] on div "**********" at bounding box center [444, 242] width 889 height 484
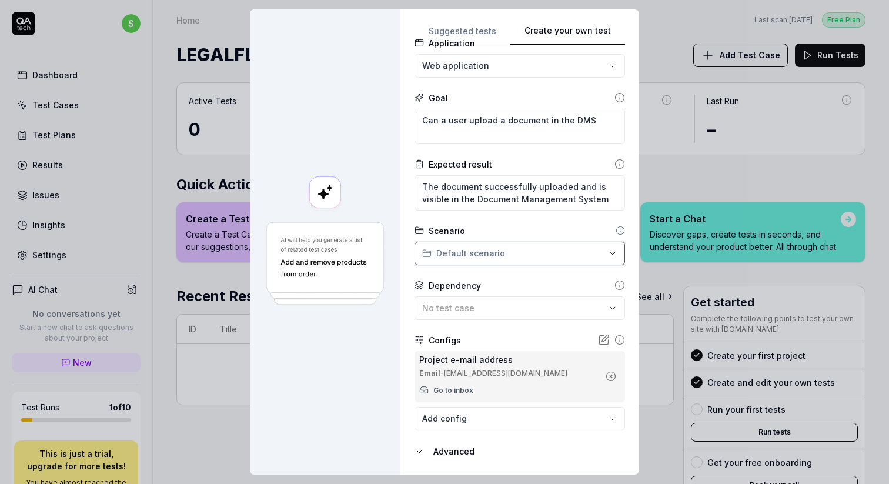
scroll to position [106, 0]
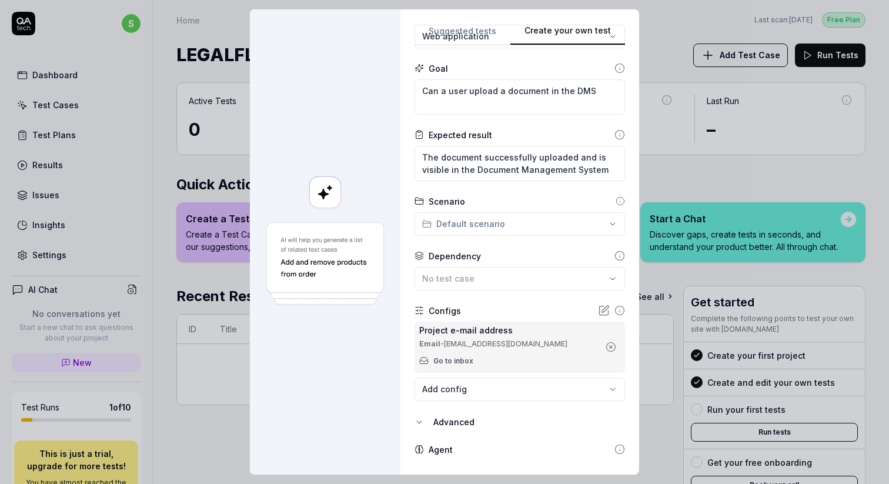
click at [521, 246] on form "**********" at bounding box center [519, 237] width 210 height 568
click at [601, 199] on div "Scenario" at bounding box center [519, 201] width 210 height 12
click at [615, 199] on icon at bounding box center [619, 200] width 9 height 9
click at [617, 200] on icon at bounding box center [619, 200] width 9 height 9
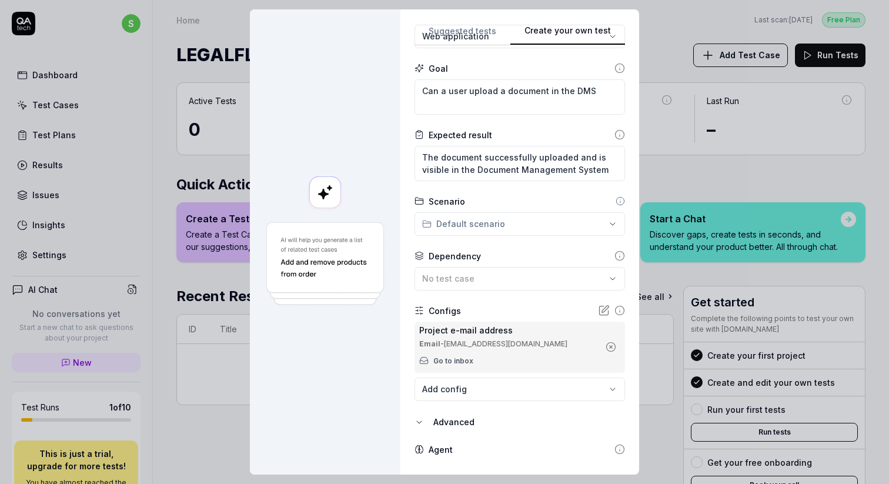
click at [615, 205] on div "Scenario" at bounding box center [519, 201] width 210 height 12
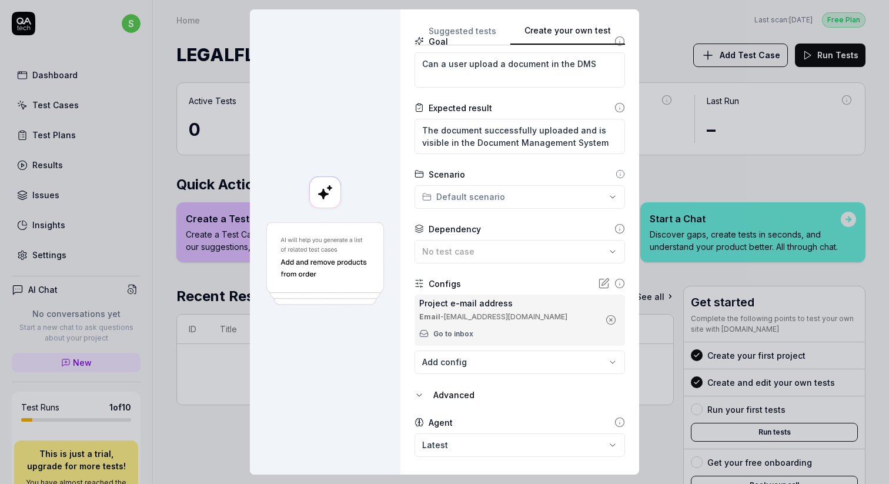
scroll to position [167, 0]
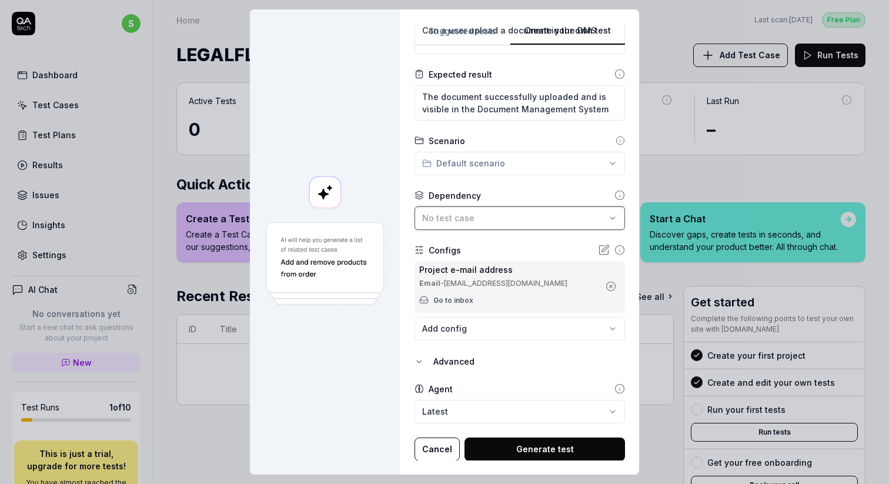
click at [527, 226] on button "No test case" at bounding box center [519, 218] width 210 height 24
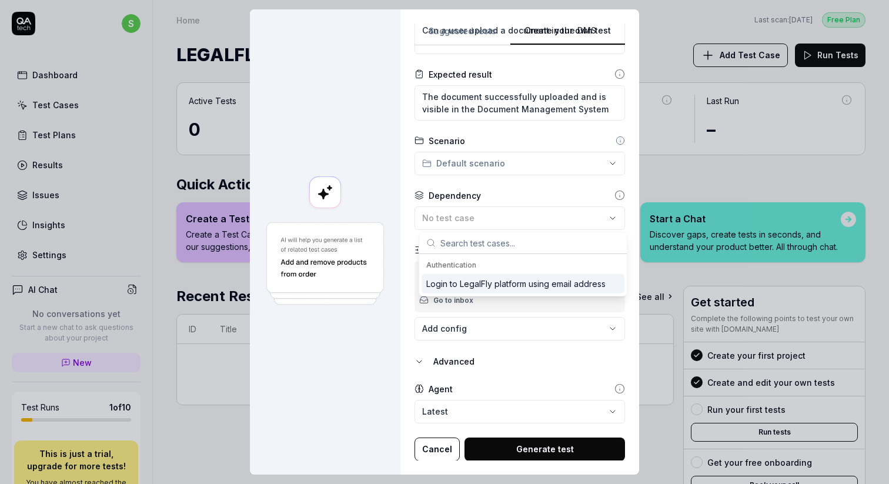
click at [407, 205] on div "**********" at bounding box center [519, 241] width 239 height 465
click at [531, 448] on button "Generate test" at bounding box center [544, 449] width 160 height 24
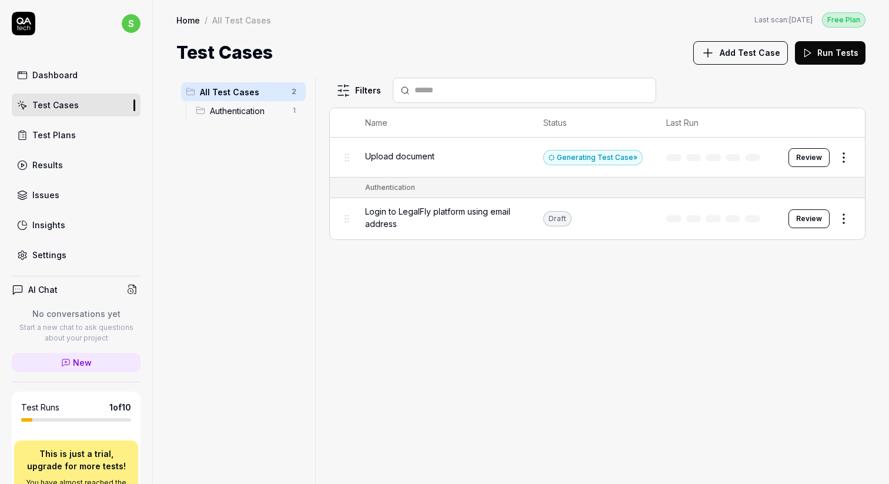
click at [451, 213] on span "Login to LegalFly platform using email address" at bounding box center [442, 217] width 155 height 25
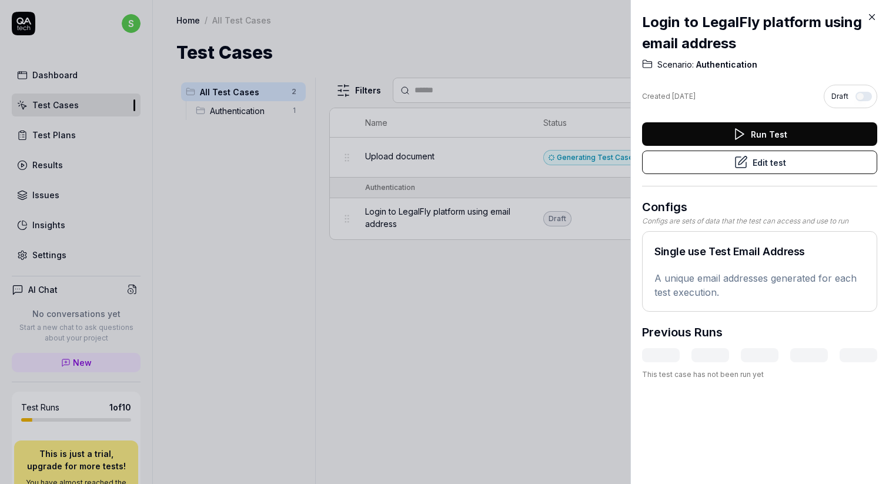
click at [722, 162] on button "Edit test" at bounding box center [759, 162] width 235 height 24
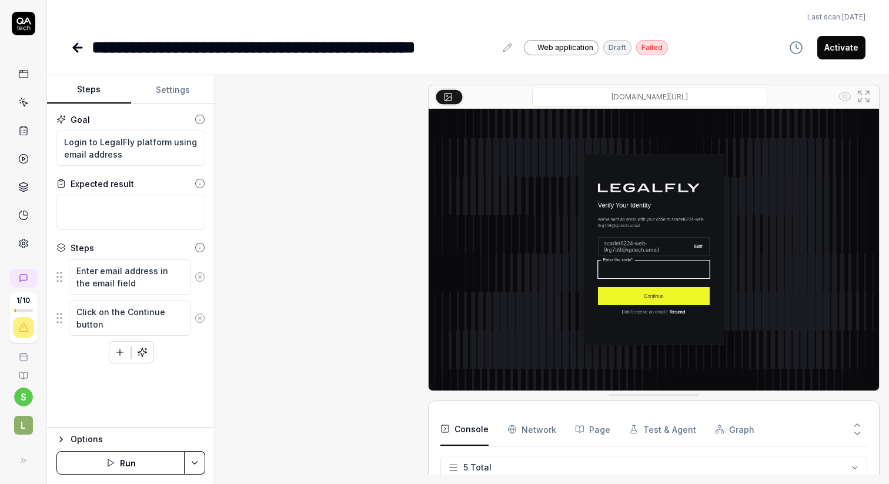
scroll to position [42, 0]
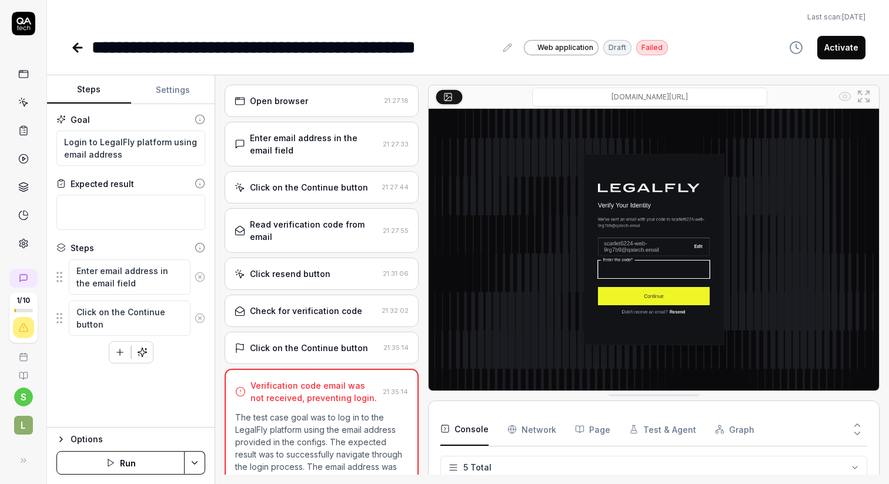
click at [161, 97] on button "Settings" at bounding box center [173, 90] width 84 height 28
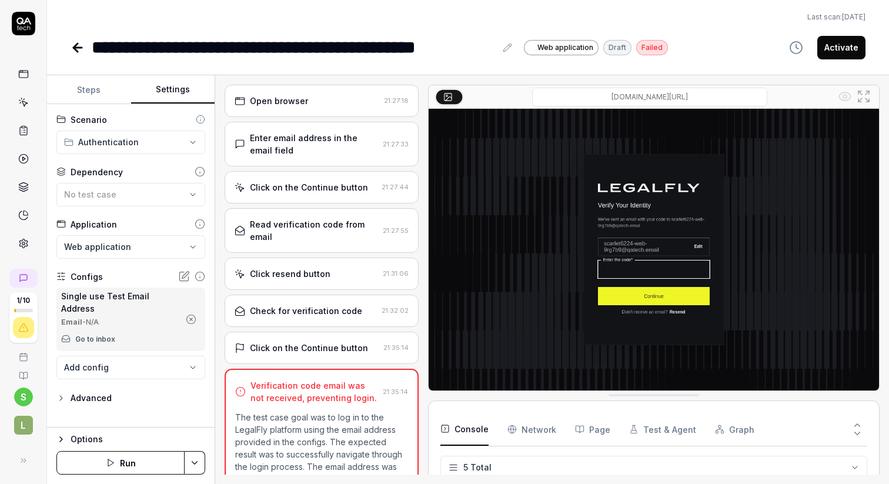
click at [91, 276] on div "Configs" at bounding box center [87, 276] width 32 height 12
click at [185, 275] on icon at bounding box center [185, 275] width 7 height 7
click at [159, 353] on body "**********" at bounding box center [444, 286] width 889 height 572
click at [132, 406] on html "**********" at bounding box center [444, 286] width 889 height 572
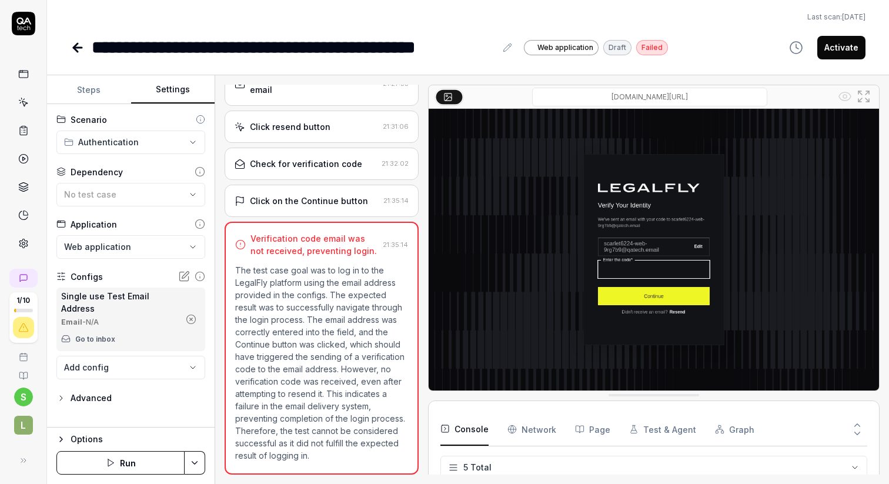
click at [141, 354] on body "**********" at bounding box center [444, 286] width 889 height 572
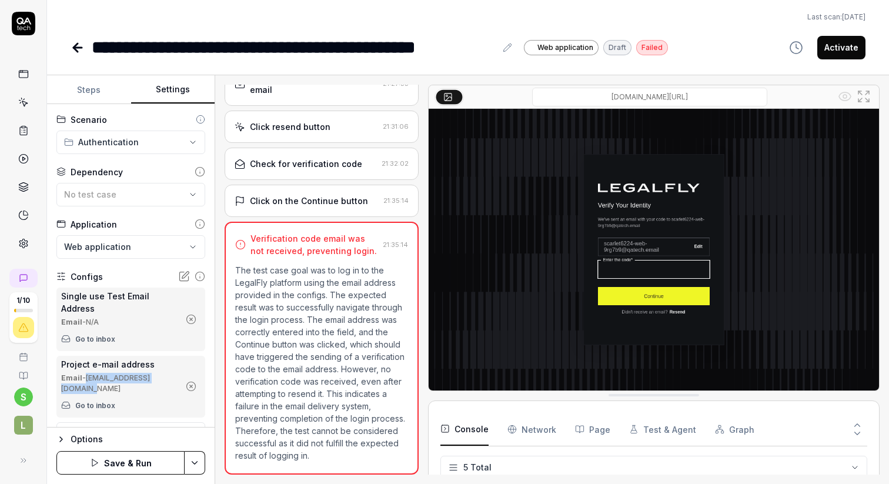
drag, startPoint x: 86, startPoint y: 367, endPoint x: 178, endPoint y: 366, distance: 92.3
click at [178, 373] on div "Email - prj-9rg7b9@qatech.email" at bounding box center [120, 383] width 118 height 21
click at [106, 400] on link "Go to inbox" at bounding box center [95, 405] width 40 height 11
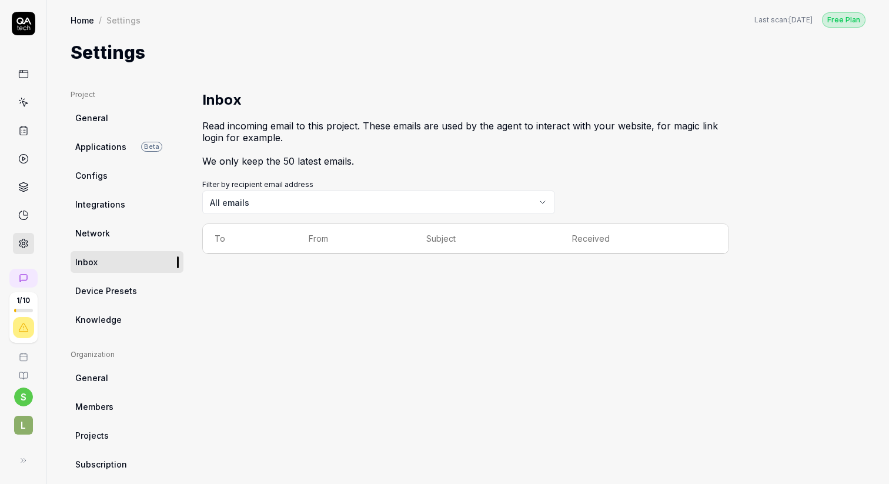
click at [304, 282] on div "Inbox Read incoming email to this project. These emails are used by the agent t…" at bounding box center [465, 368] width 527 height 559
click at [319, 206] on body "1 / 10 s L Home / Settings Free Plan Home / Settings Last scan: [DATE] Free Pla…" at bounding box center [444, 286] width 889 height 572
click at [303, 321] on html "1 / 10 s L Home / Settings Free Plan Home / Settings Last scan: [DATE] Free Pla…" at bounding box center [444, 286] width 889 height 572
click at [138, 260] on link "Inbox" at bounding box center [127, 262] width 113 height 22
drag, startPoint x: 226, startPoint y: 123, endPoint x: 439, endPoint y: 128, distance: 213.4
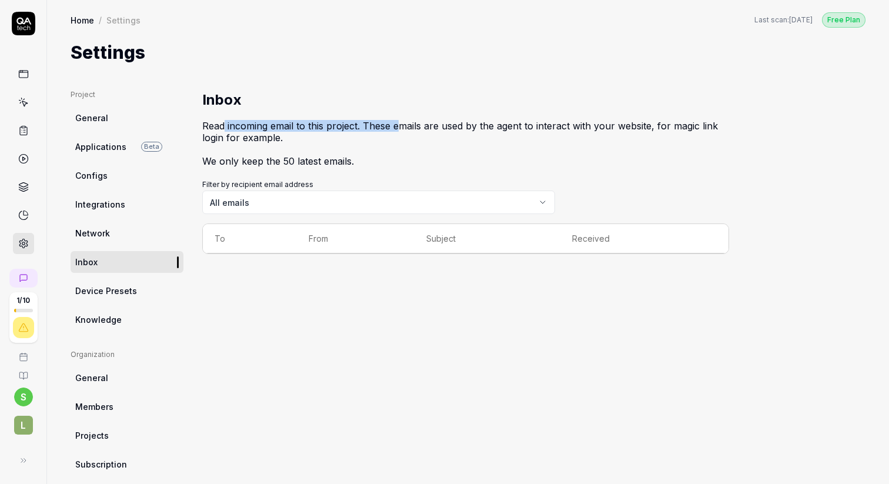
click at [439, 128] on p "Read incoming email to this project. These emails are used by the agent to inte…" at bounding box center [465, 144] width 527 height 66
drag, startPoint x: 296, startPoint y: 142, endPoint x: 206, endPoint y: 134, distance: 90.3
click at [206, 134] on p "Read incoming email to this project. These emails are used by the agent to inte…" at bounding box center [465, 144] width 527 height 66
click at [297, 314] on div "Inbox Read incoming email to this project. These emails are used by the agent t…" at bounding box center [465, 368] width 527 height 559
